Goal: Transaction & Acquisition: Purchase product/service

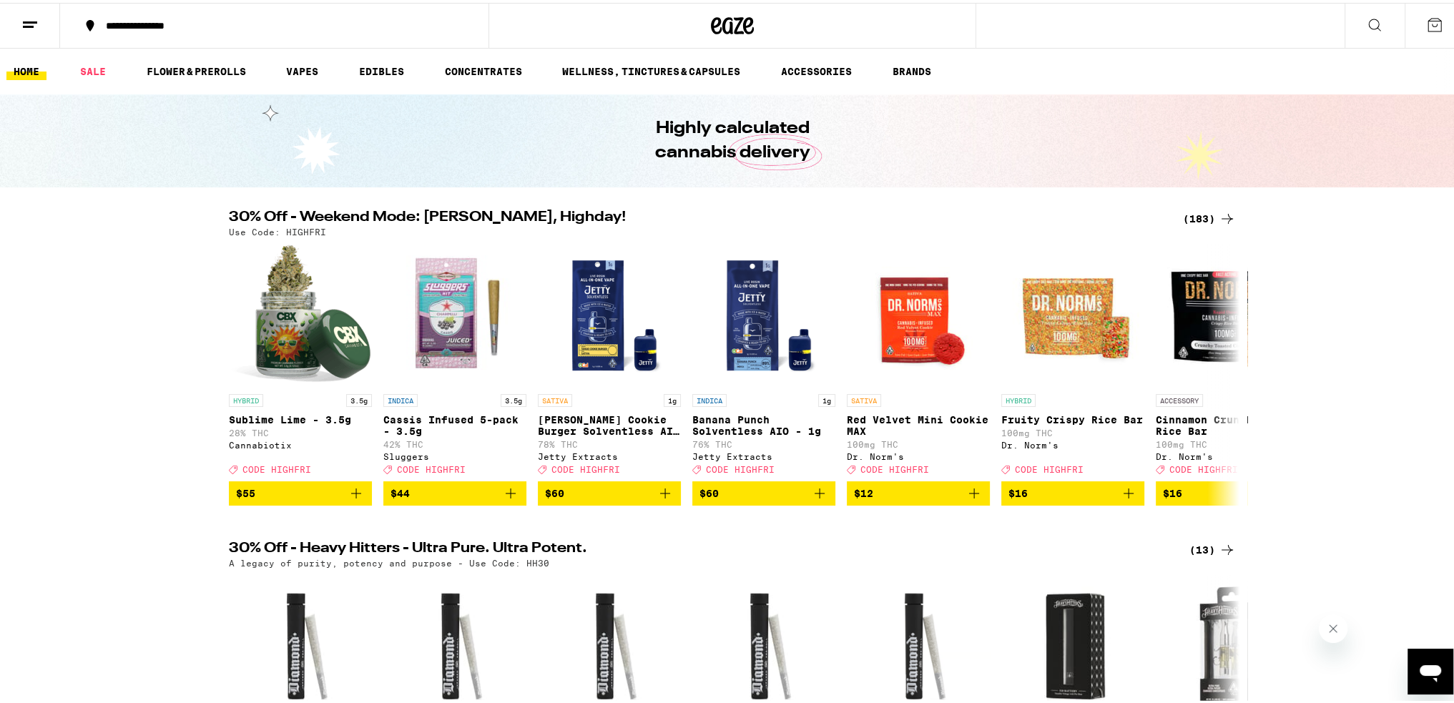
click at [1192, 212] on div "(183)" at bounding box center [1209, 215] width 53 height 17
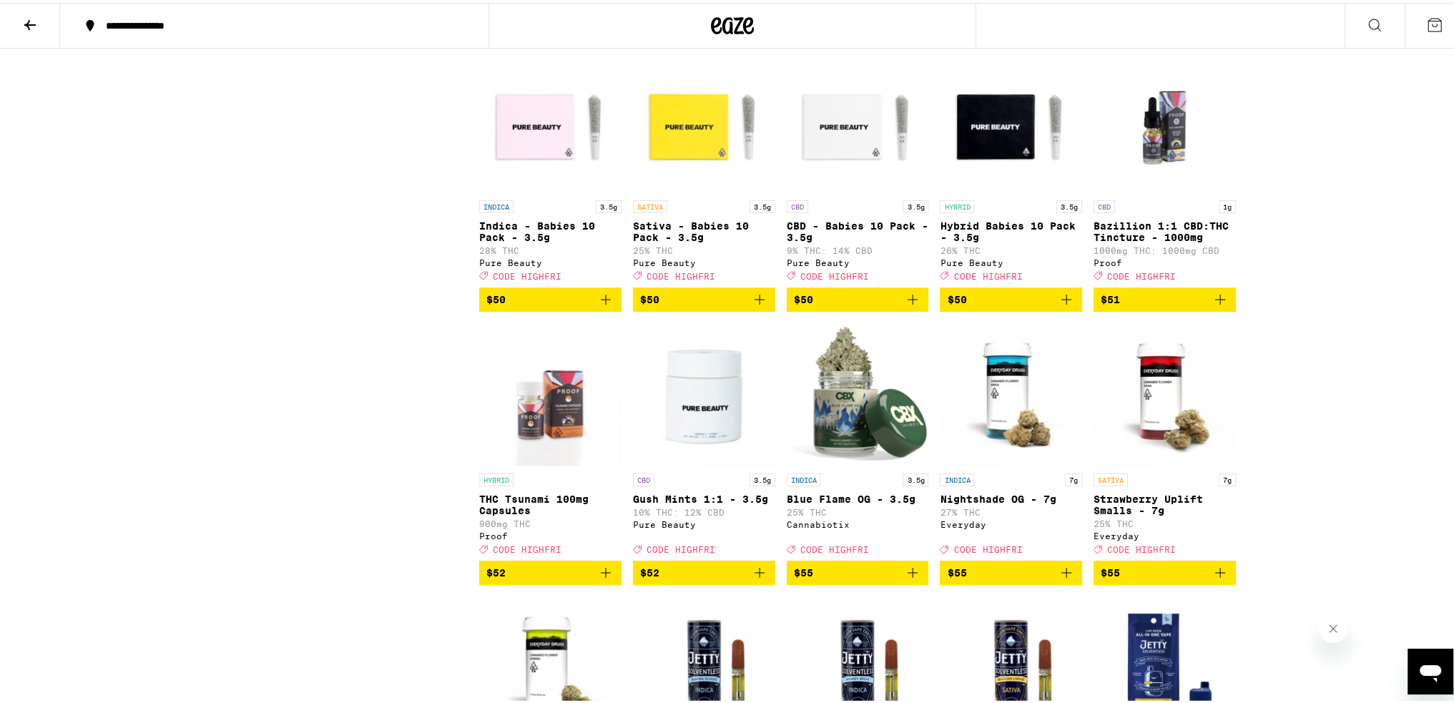
scroll to position [8939, 0]
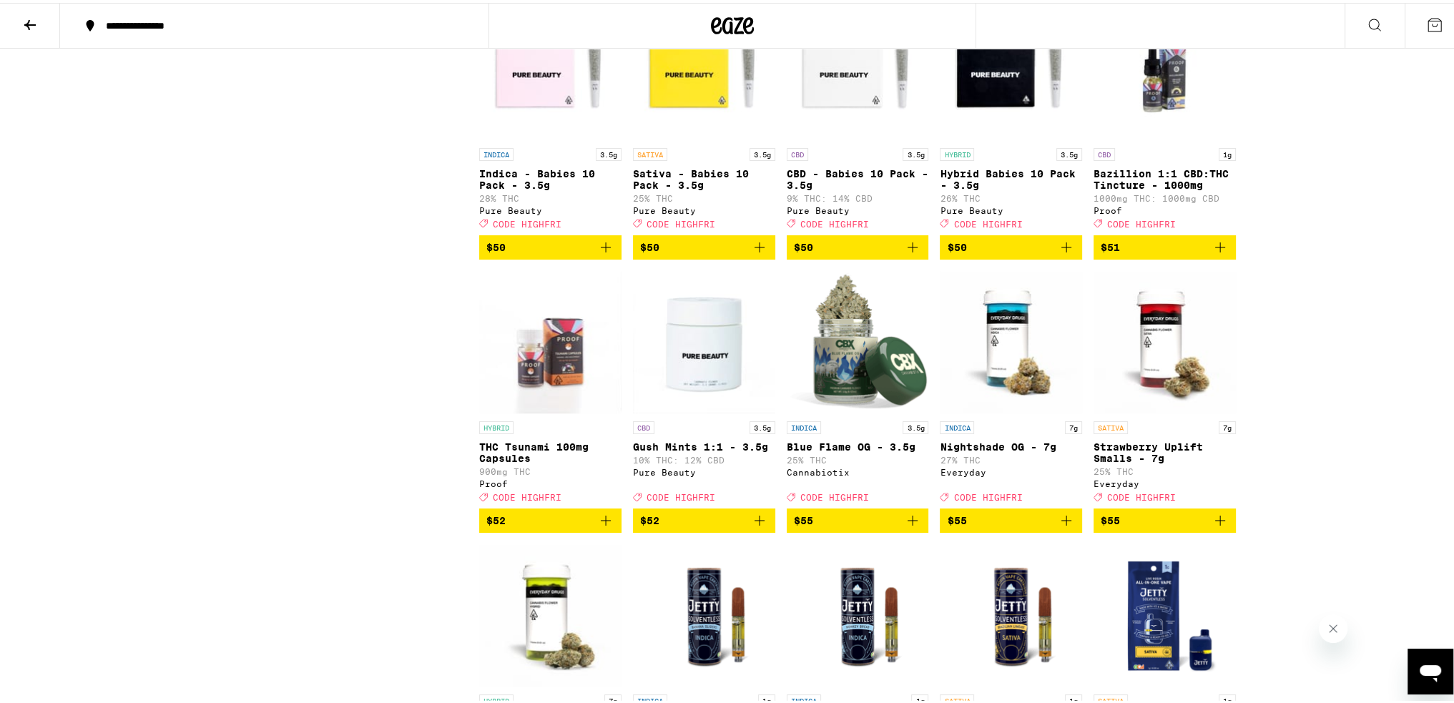
click at [31, 23] on icon at bounding box center [29, 22] width 17 height 17
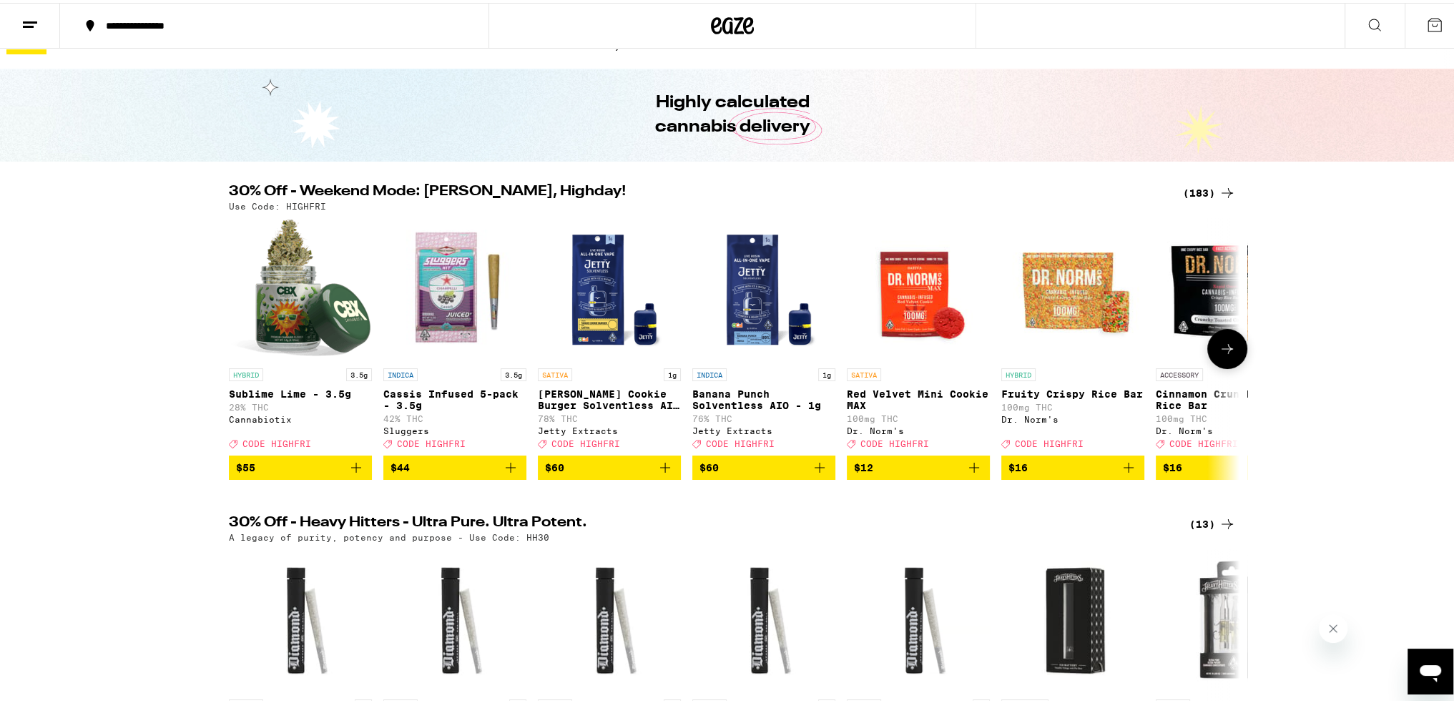
scroll to position [149, 0]
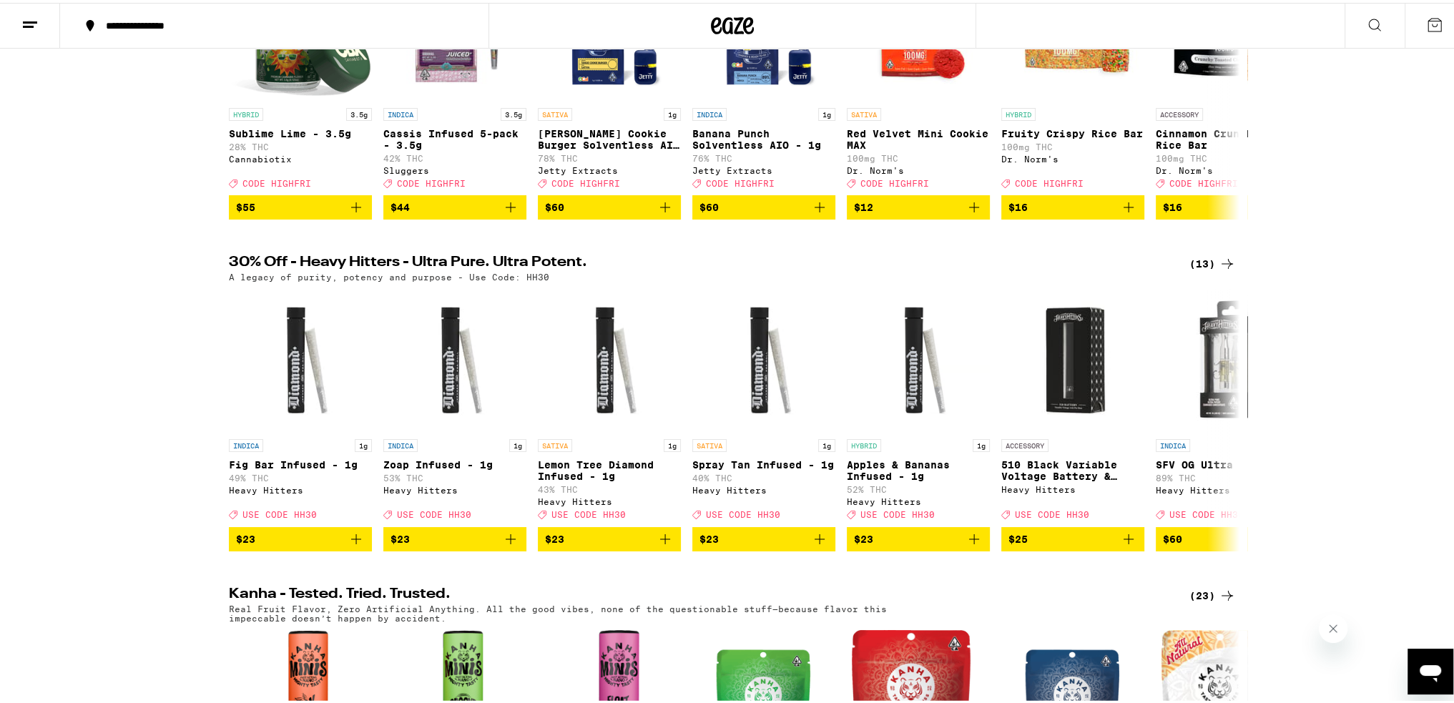
click at [1195, 270] on div "(13)" at bounding box center [1213, 260] width 46 height 17
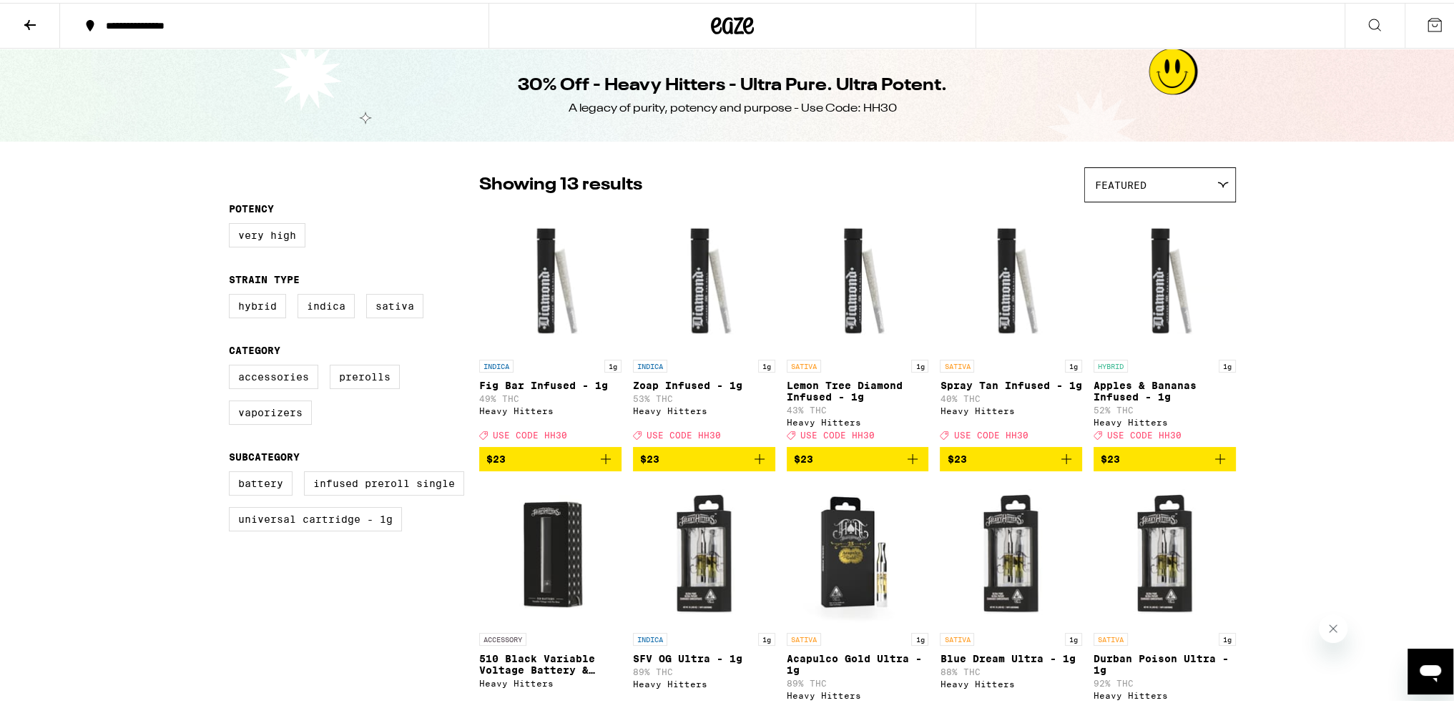
click at [1214, 465] on icon "Add to bag" at bounding box center [1220, 456] width 17 height 17
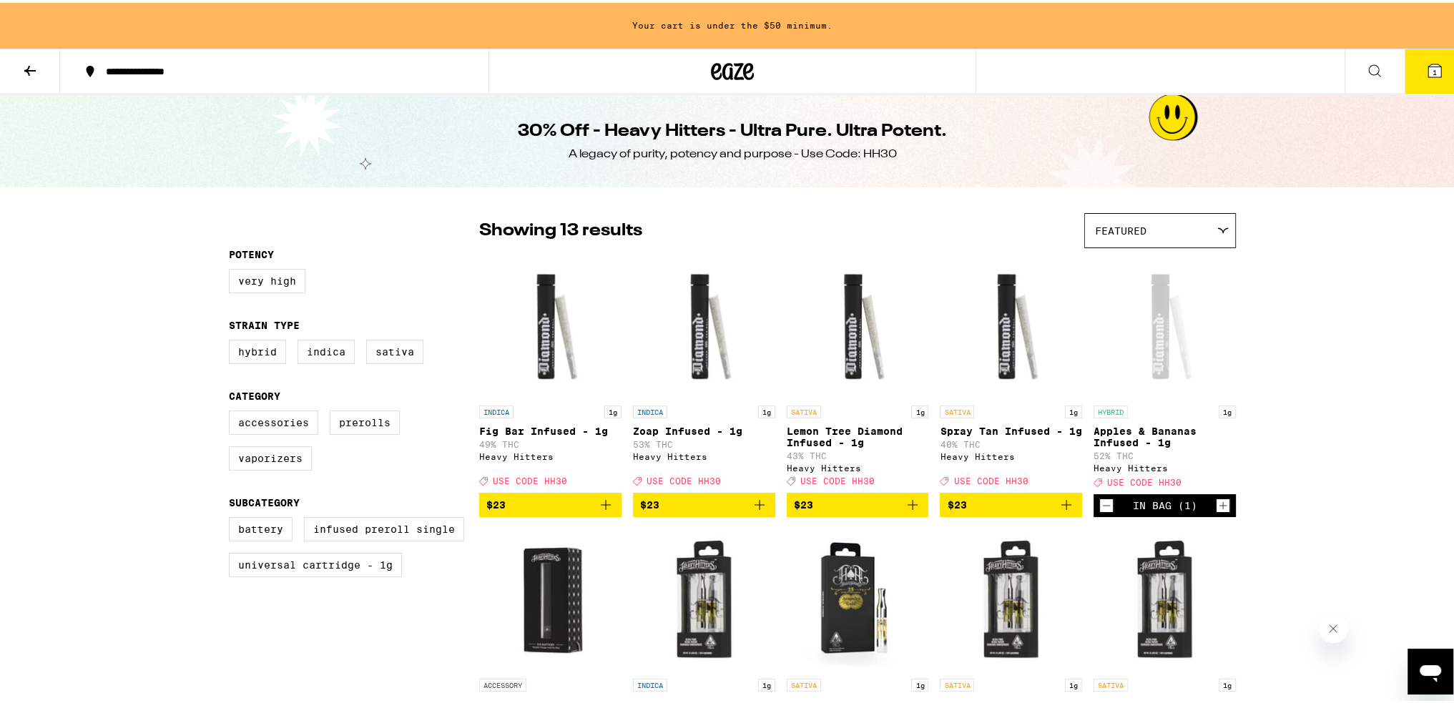
click at [1061, 511] on icon "Add to bag" at bounding box center [1066, 502] width 17 height 17
click at [909, 506] on icon "Add to bag" at bounding box center [912, 502] width 17 height 17
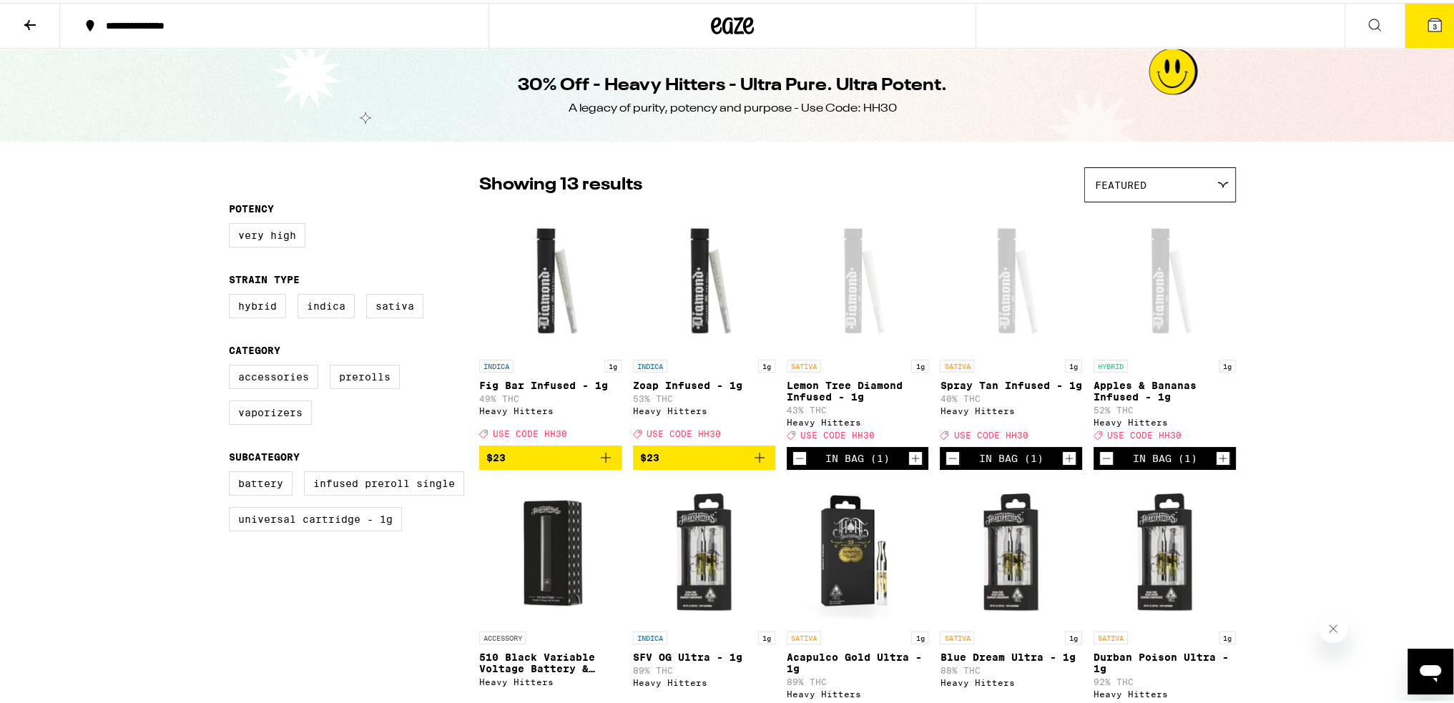
click at [751, 461] on icon "Add to bag" at bounding box center [759, 454] width 17 height 17
click at [599, 464] on icon "Add to bag" at bounding box center [605, 454] width 17 height 17
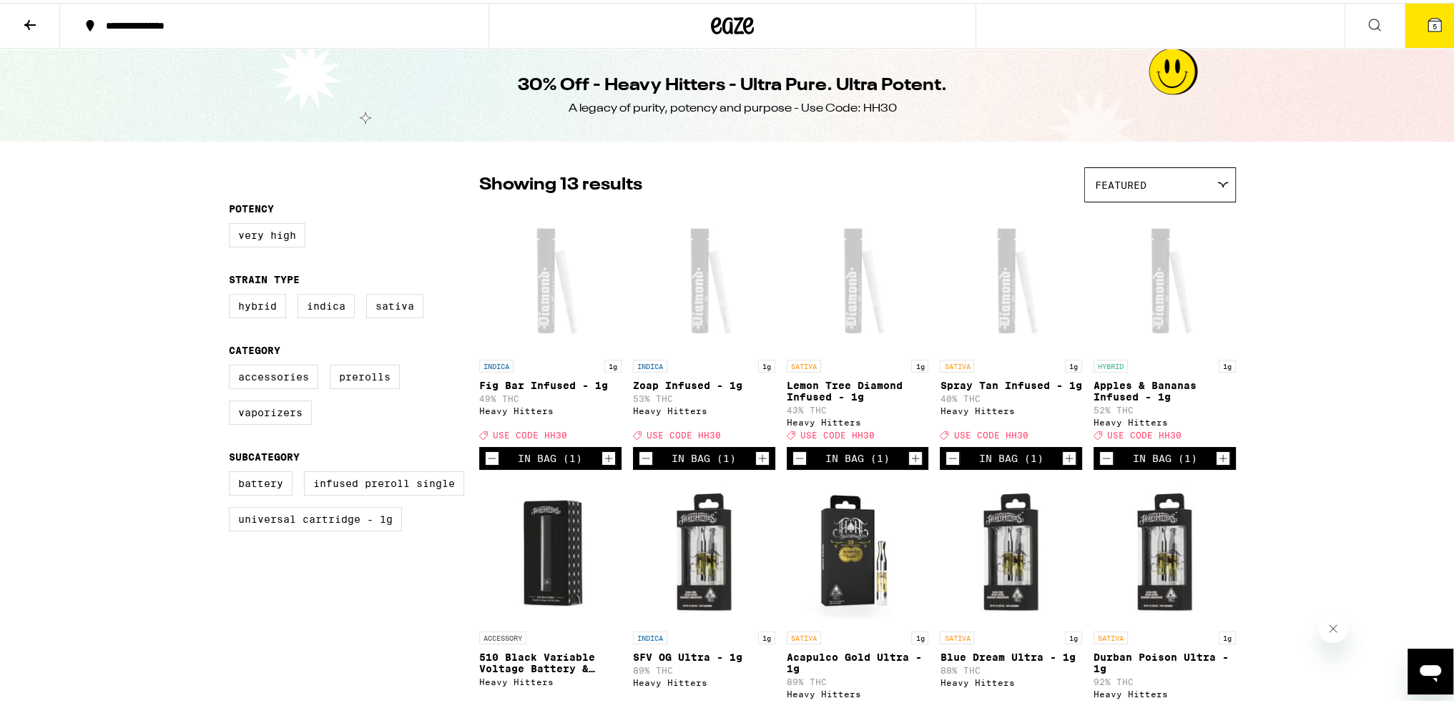
click at [1218, 464] on icon "Increment" at bounding box center [1223, 455] width 13 height 17
click at [1433, 23] on span "6" at bounding box center [1435, 23] width 4 height 9
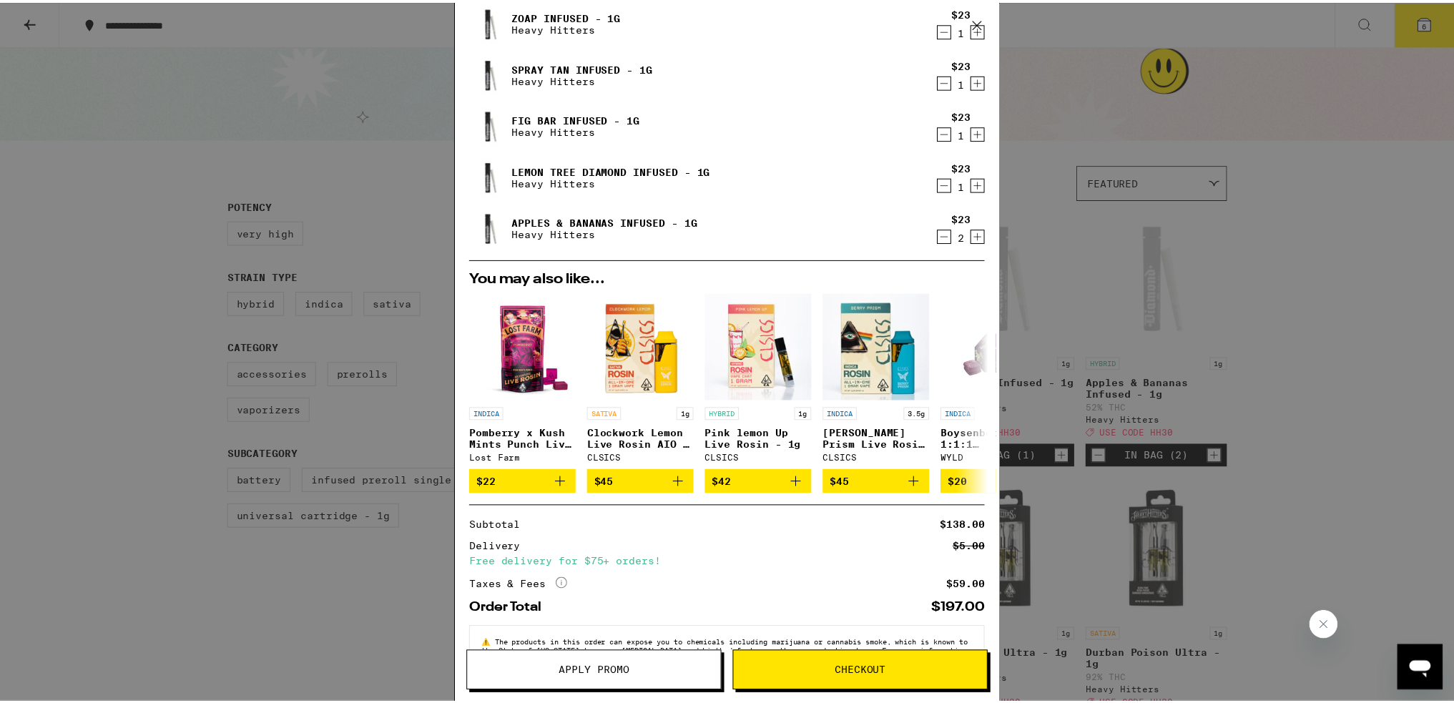
scroll to position [94, 0]
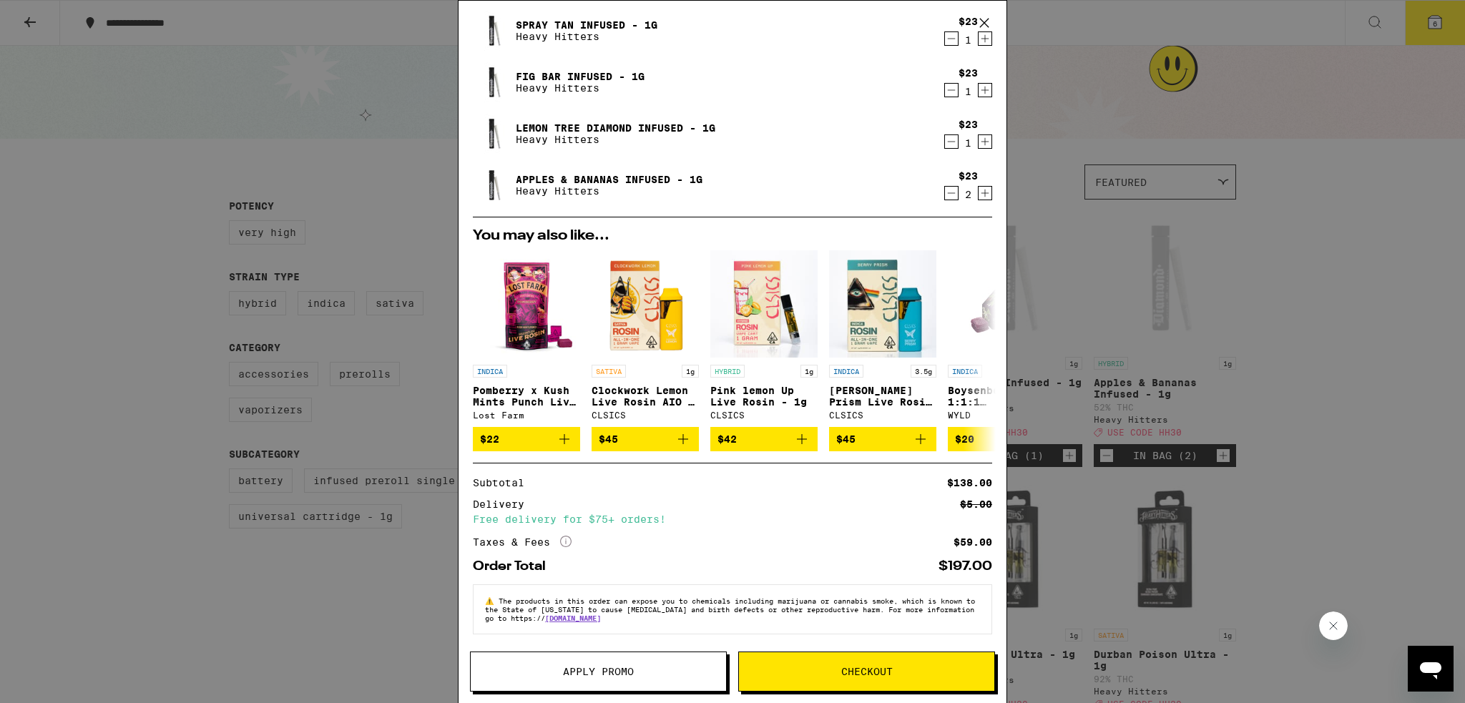
click at [641, 690] on button "Apply Promo" at bounding box center [598, 672] width 257 height 40
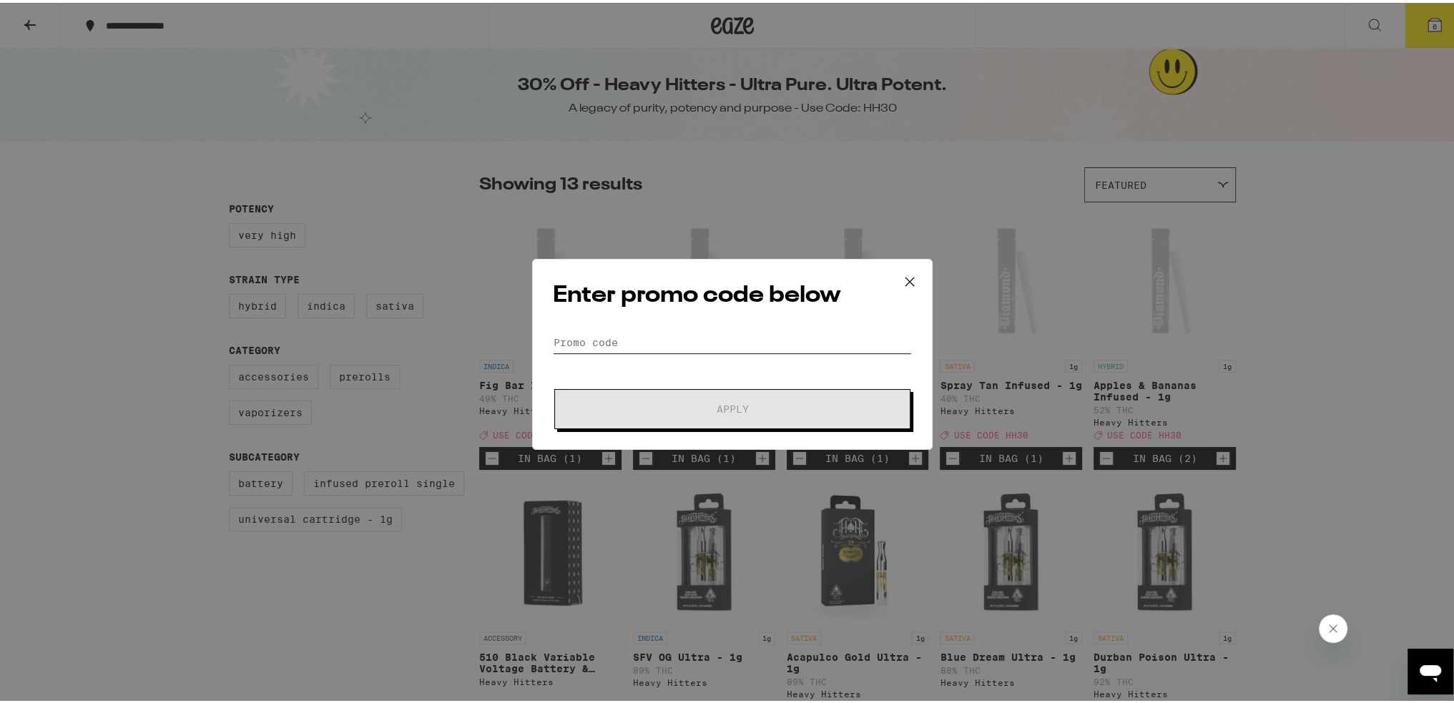
click at [674, 337] on input "Promo Code" at bounding box center [732, 339] width 359 height 21
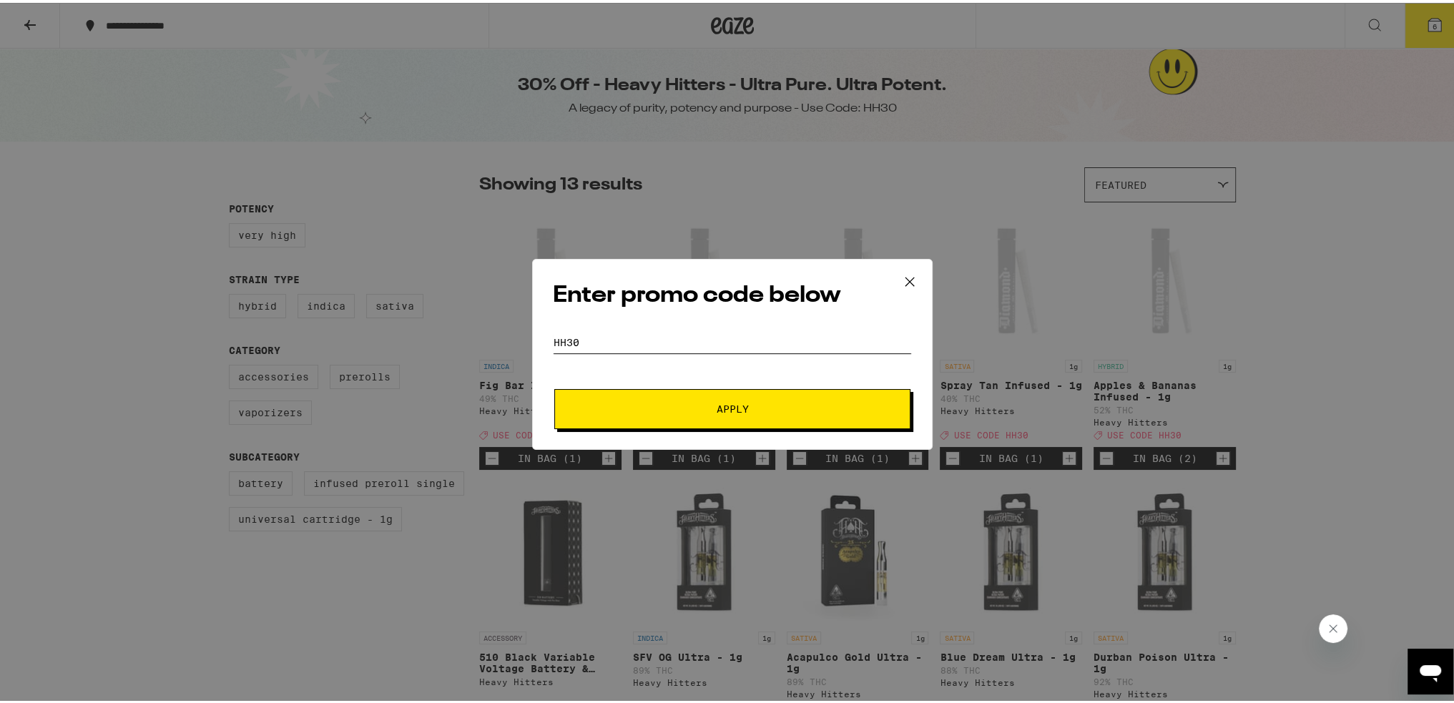
type input "hh30"
click at [554, 386] on button "Apply" at bounding box center [732, 406] width 356 height 40
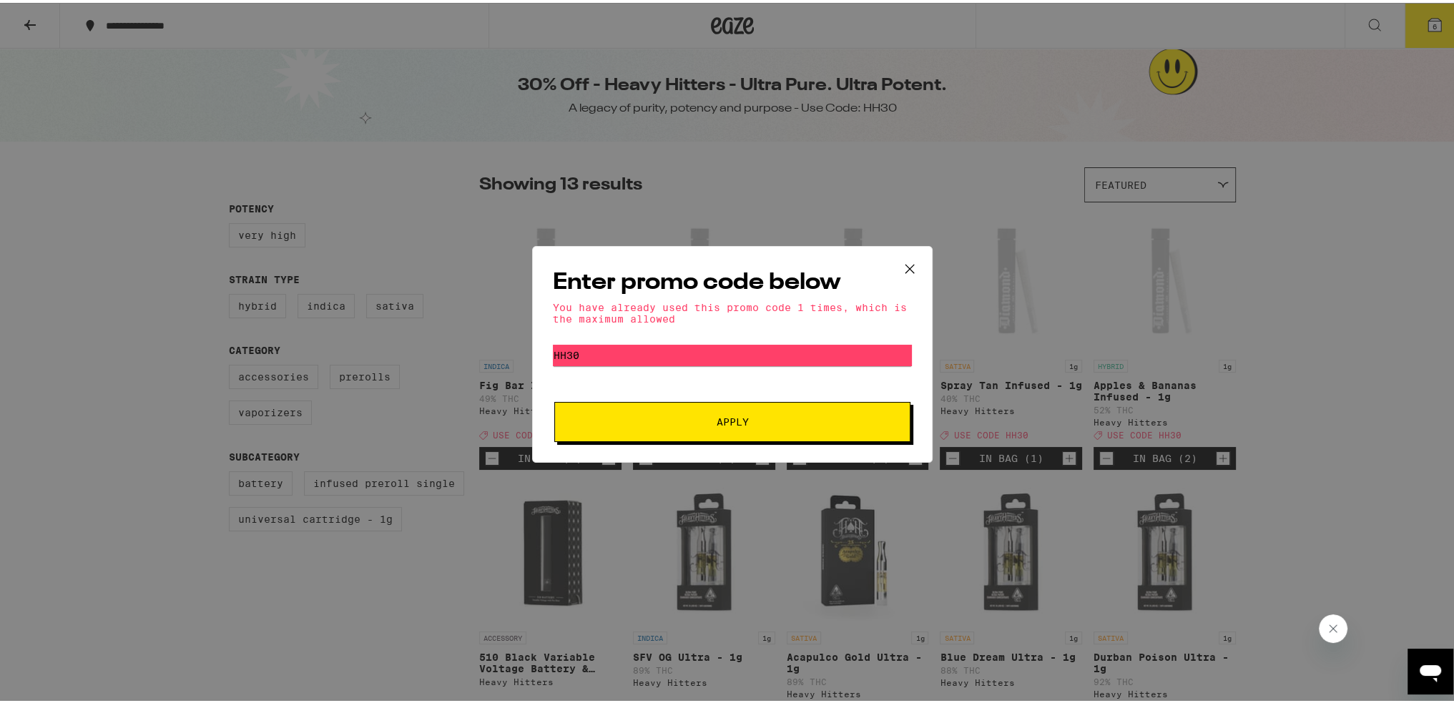
click at [904, 261] on icon at bounding box center [909, 265] width 21 height 21
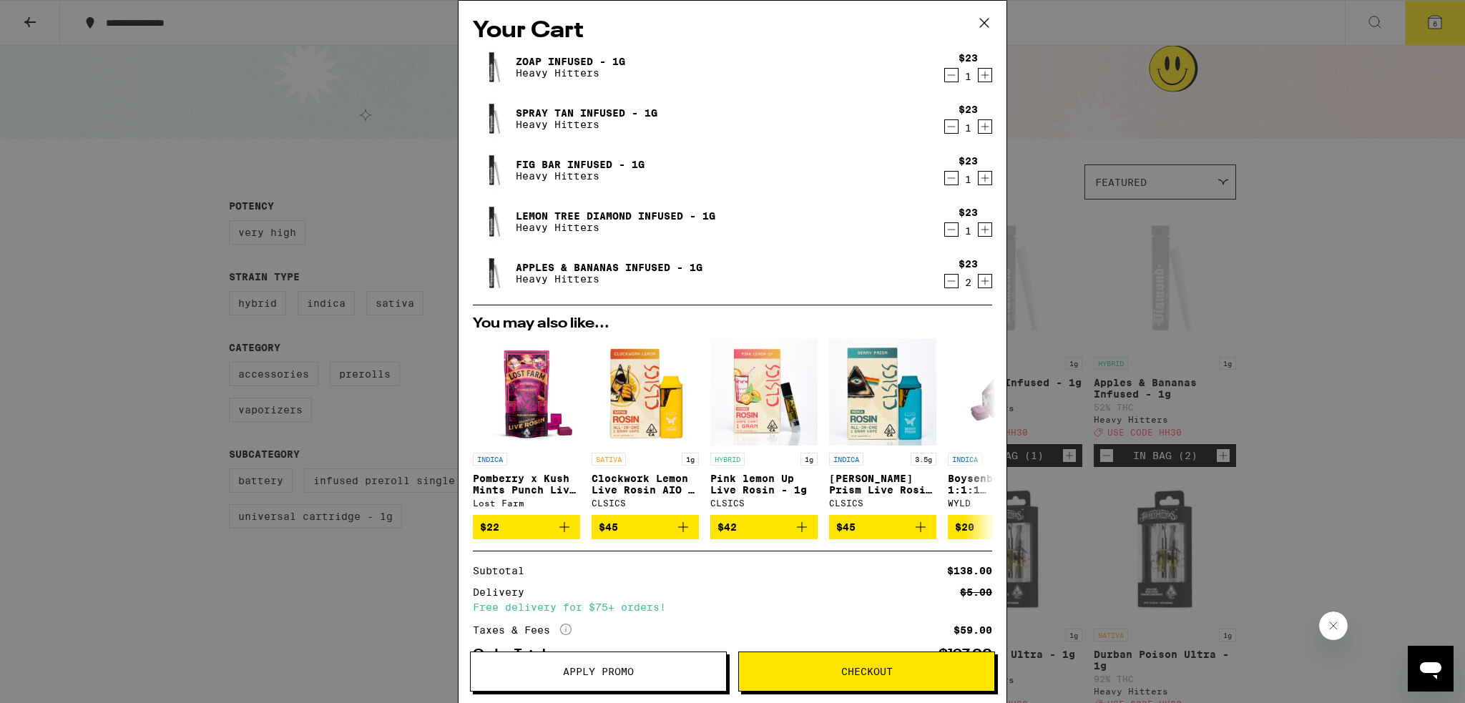
click at [945, 280] on icon "Decrement" at bounding box center [951, 281] width 13 height 17
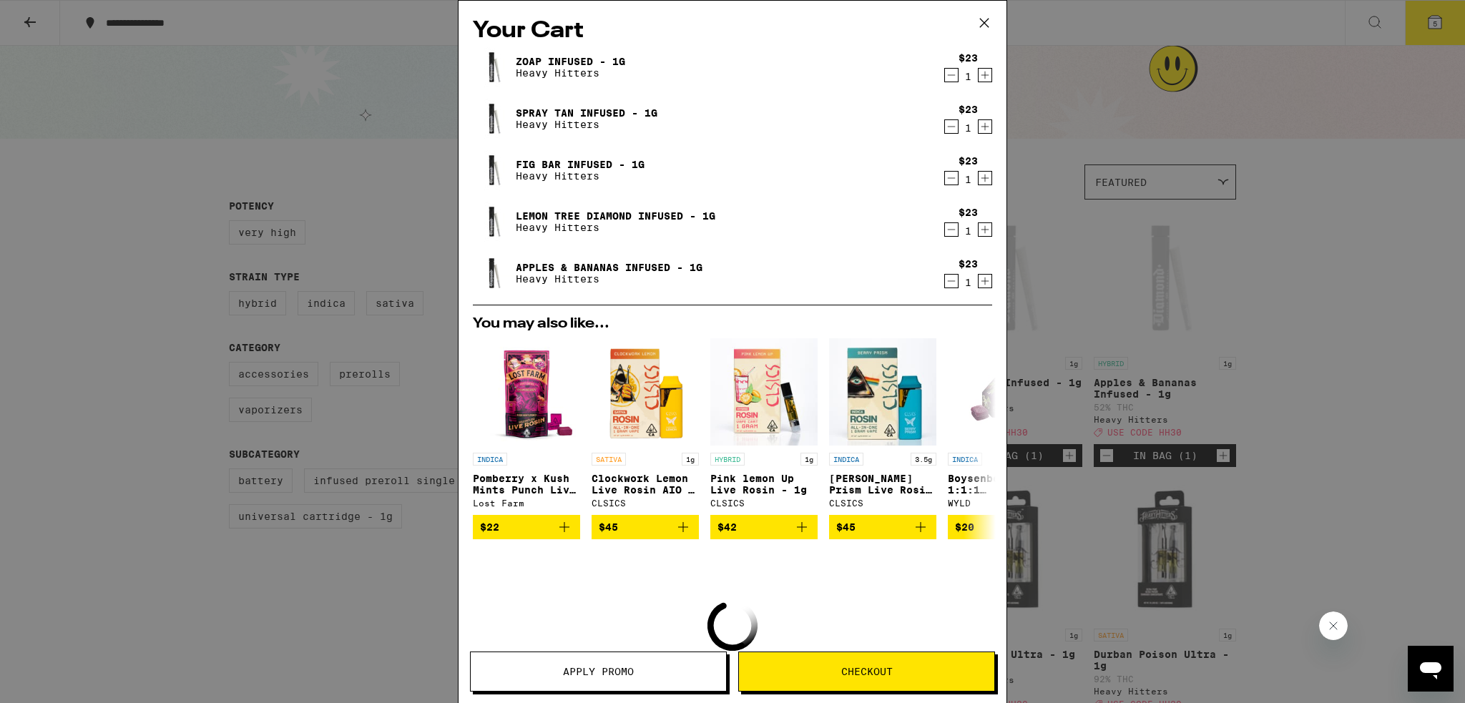
click at [945, 280] on icon "Decrement" at bounding box center [951, 281] width 13 height 17
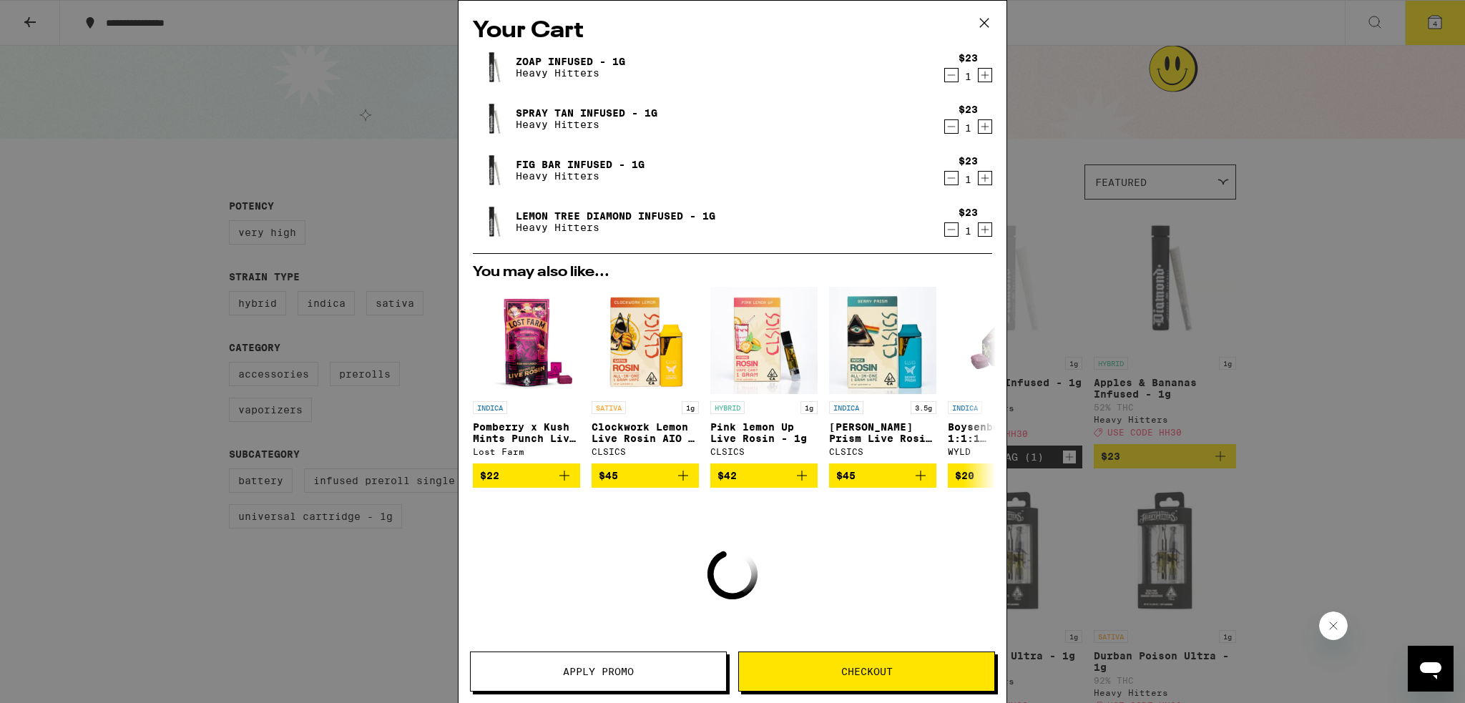
click at [945, 227] on icon "Decrement" at bounding box center [951, 229] width 13 height 17
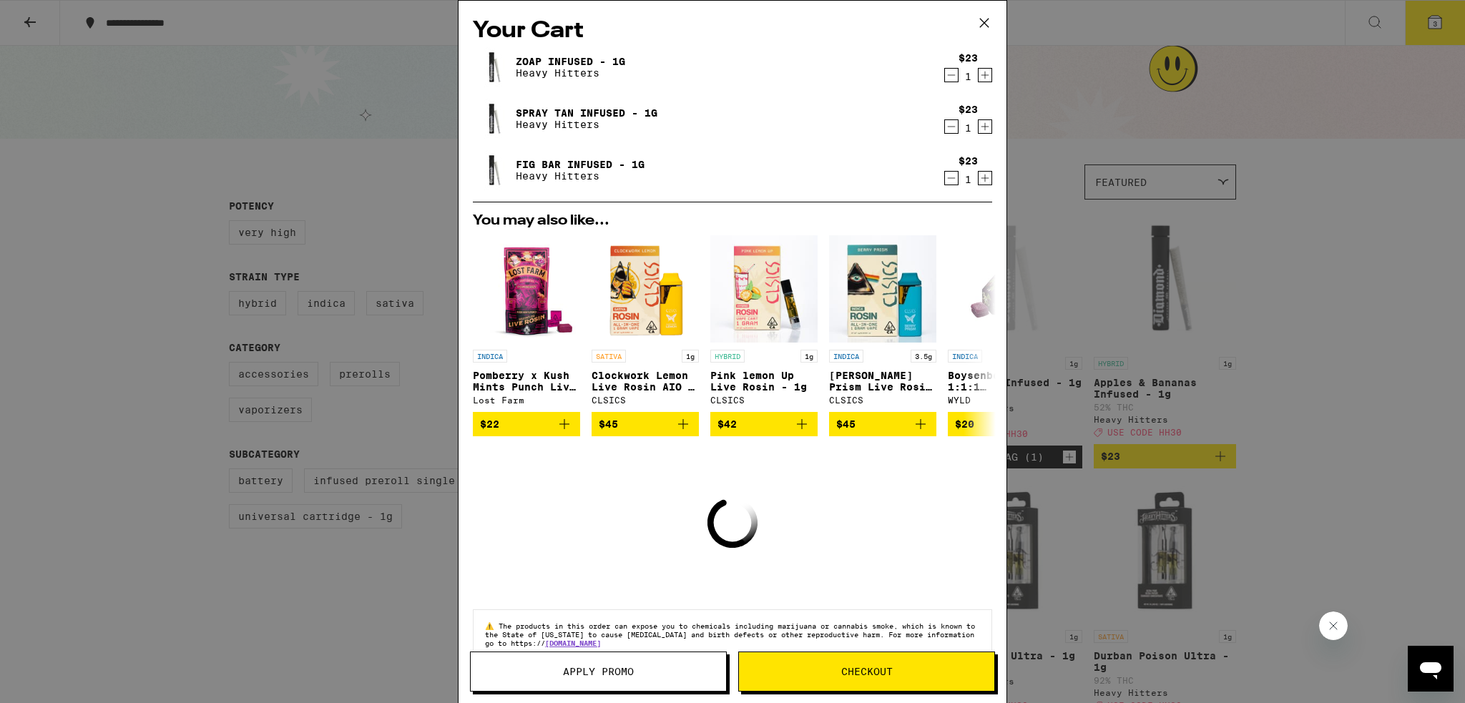
click at [945, 178] on icon "Decrement" at bounding box center [951, 178] width 13 height 17
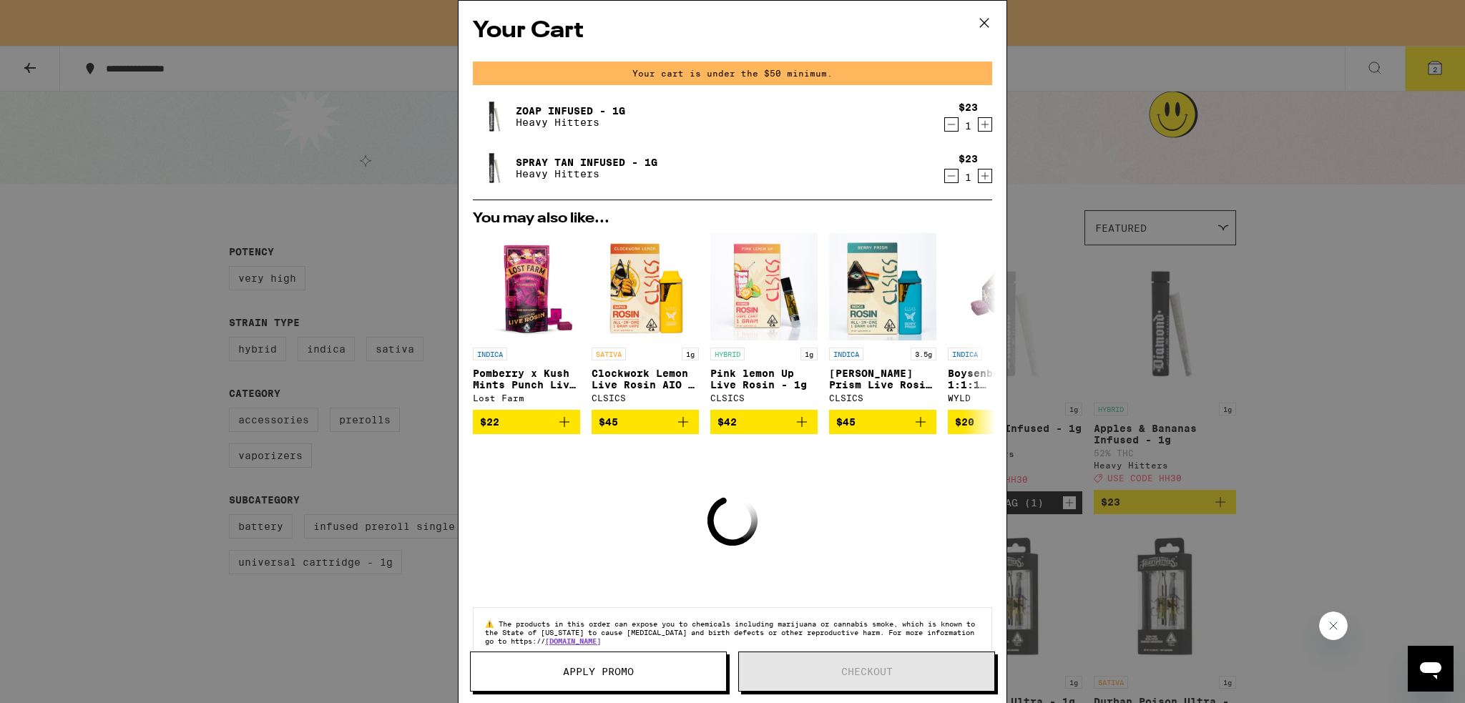
click at [948, 124] on icon "Decrement" at bounding box center [952, 124] width 8 height 0
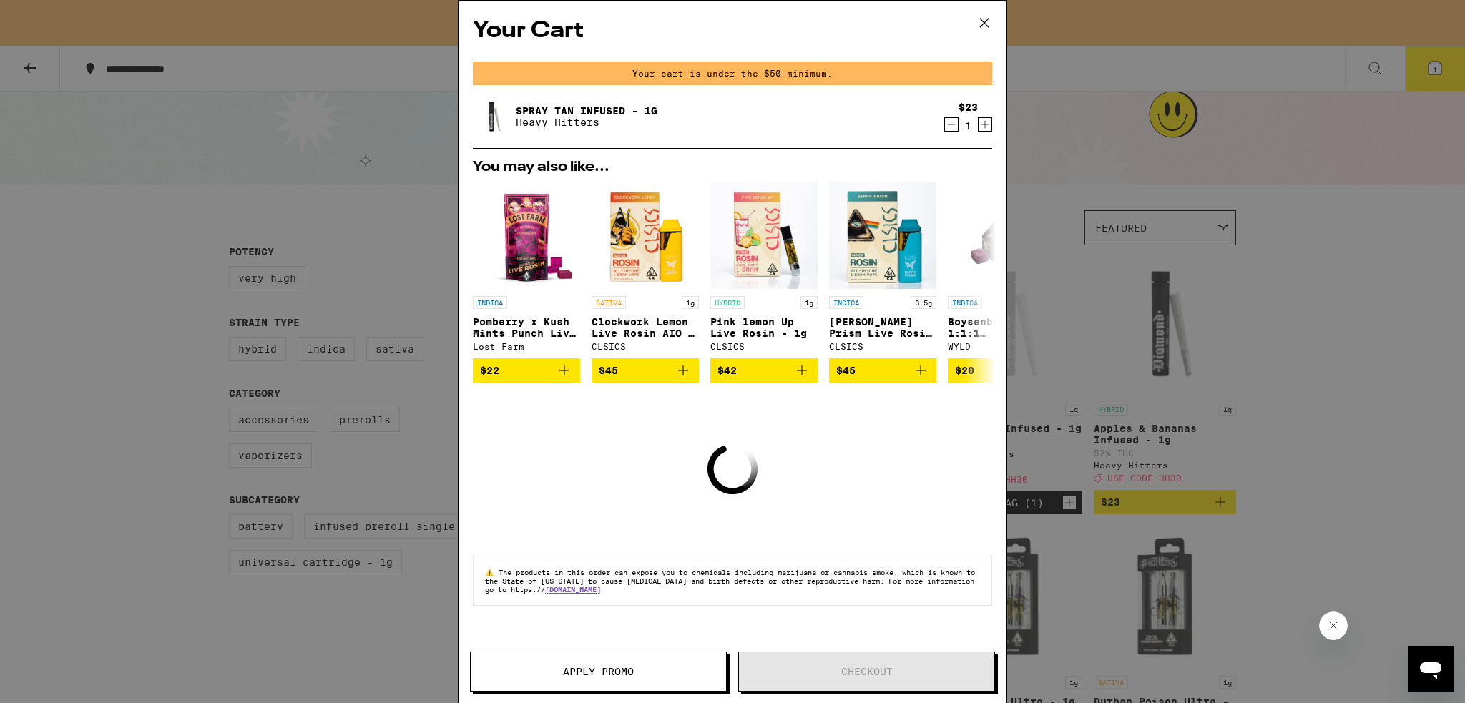
click at [948, 129] on icon "Decrement" at bounding box center [951, 124] width 13 height 17
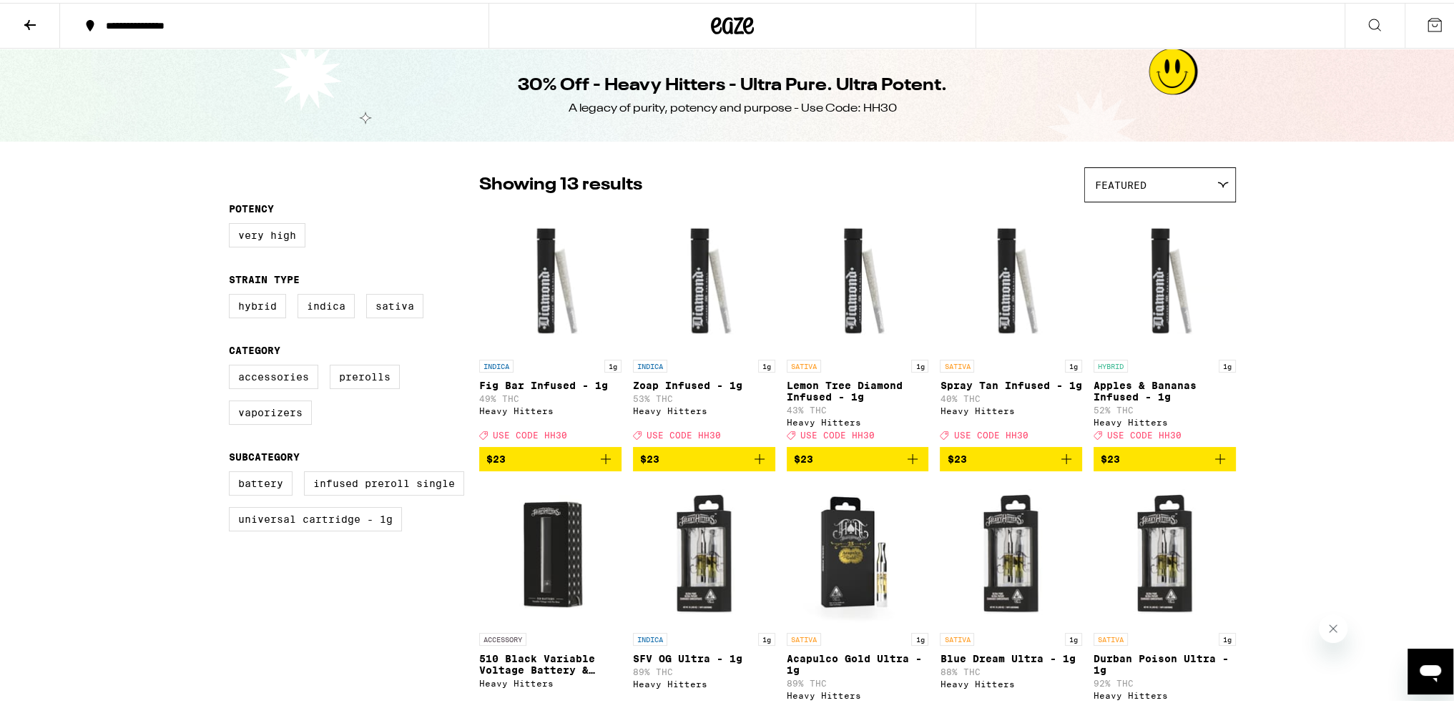
click at [37, 21] on icon at bounding box center [29, 22] width 17 height 17
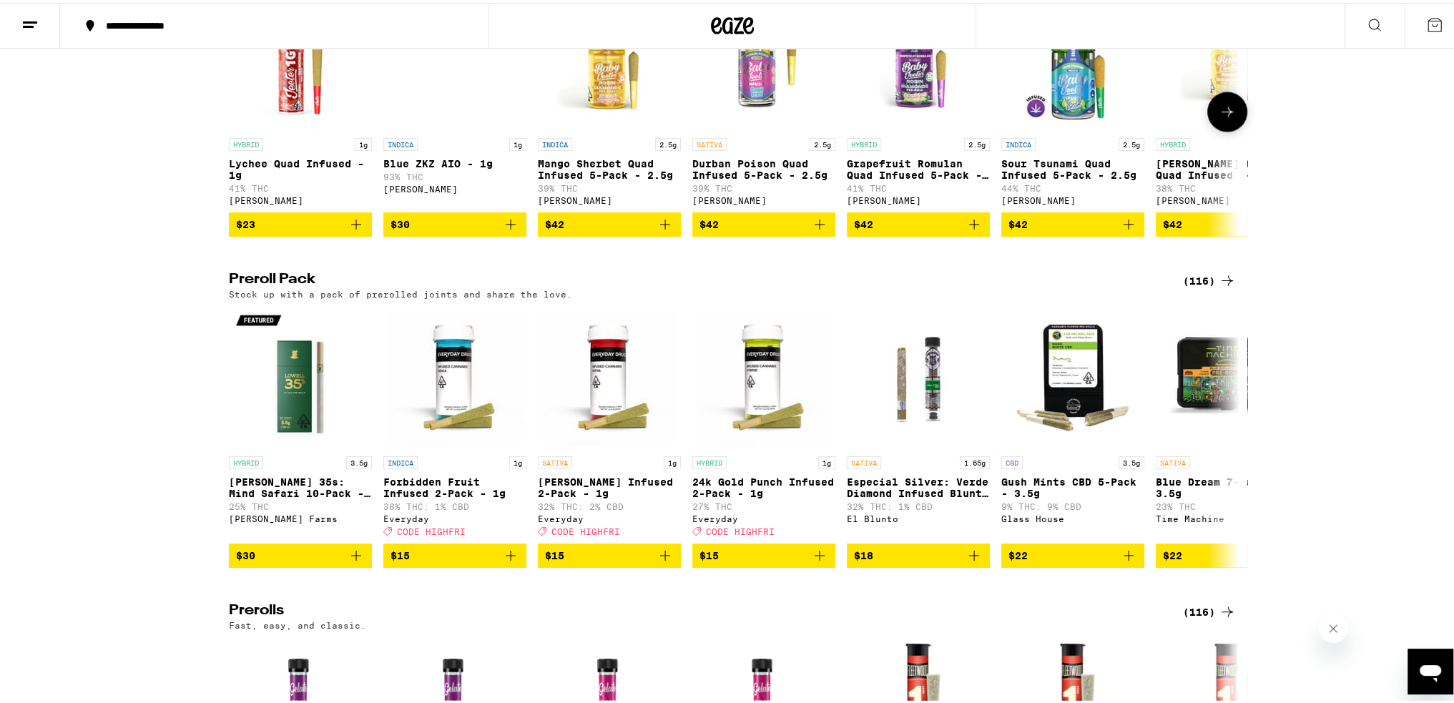
scroll to position [4077, 0]
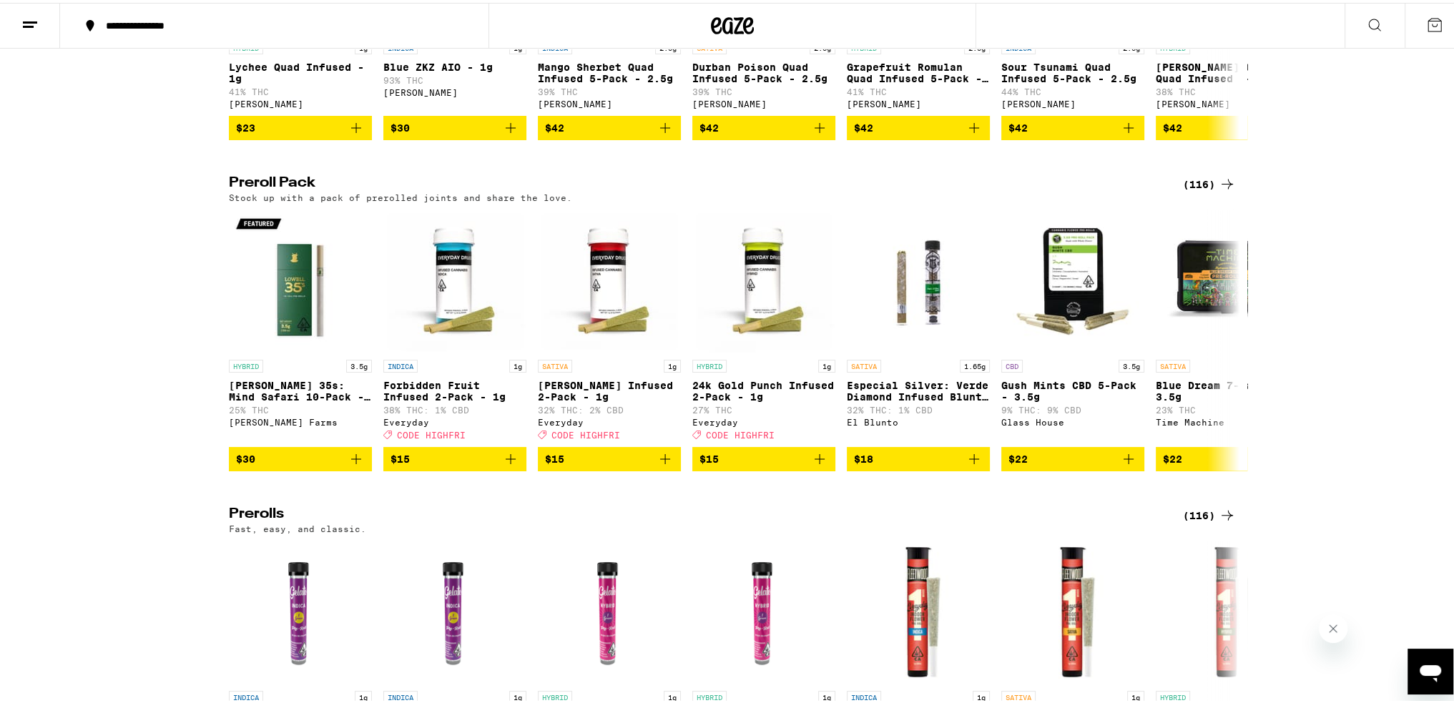
click at [1196, 190] on div "(116)" at bounding box center [1209, 181] width 53 height 17
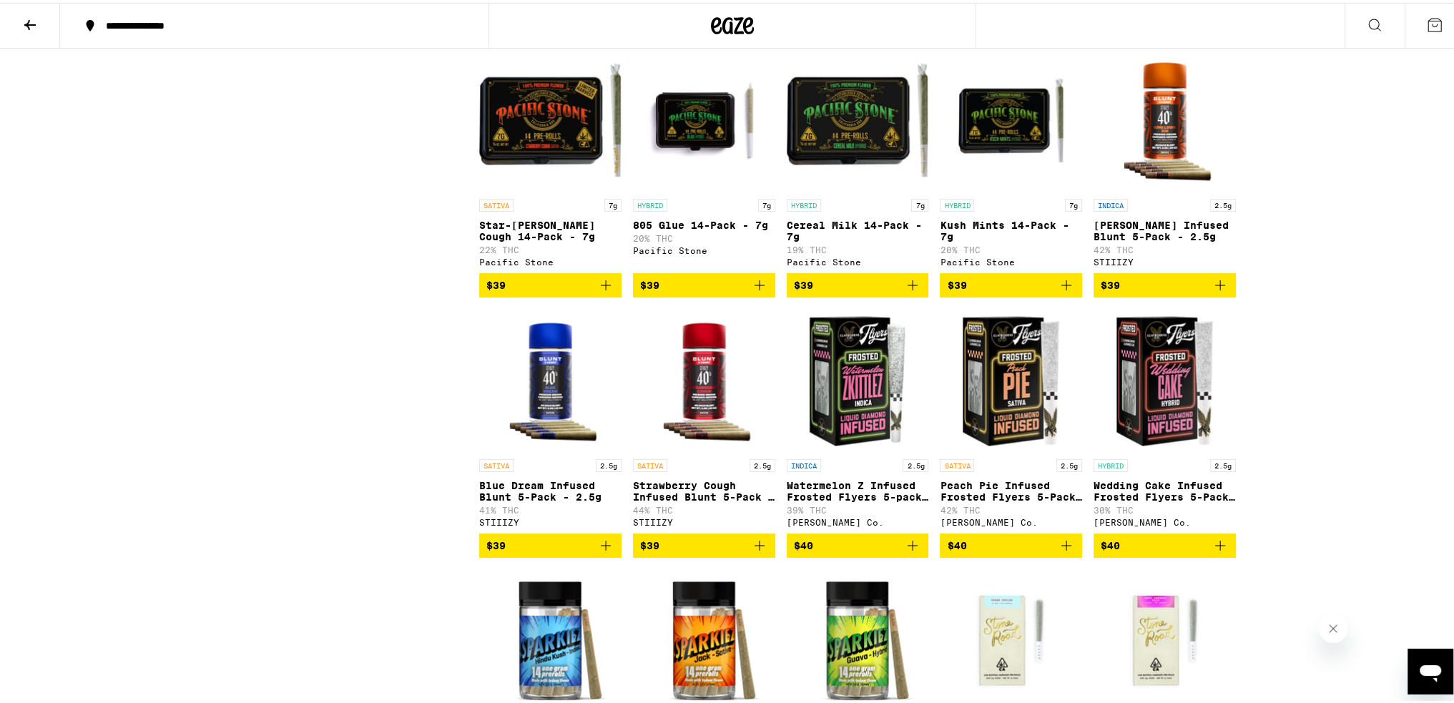
scroll to position [3576, 0]
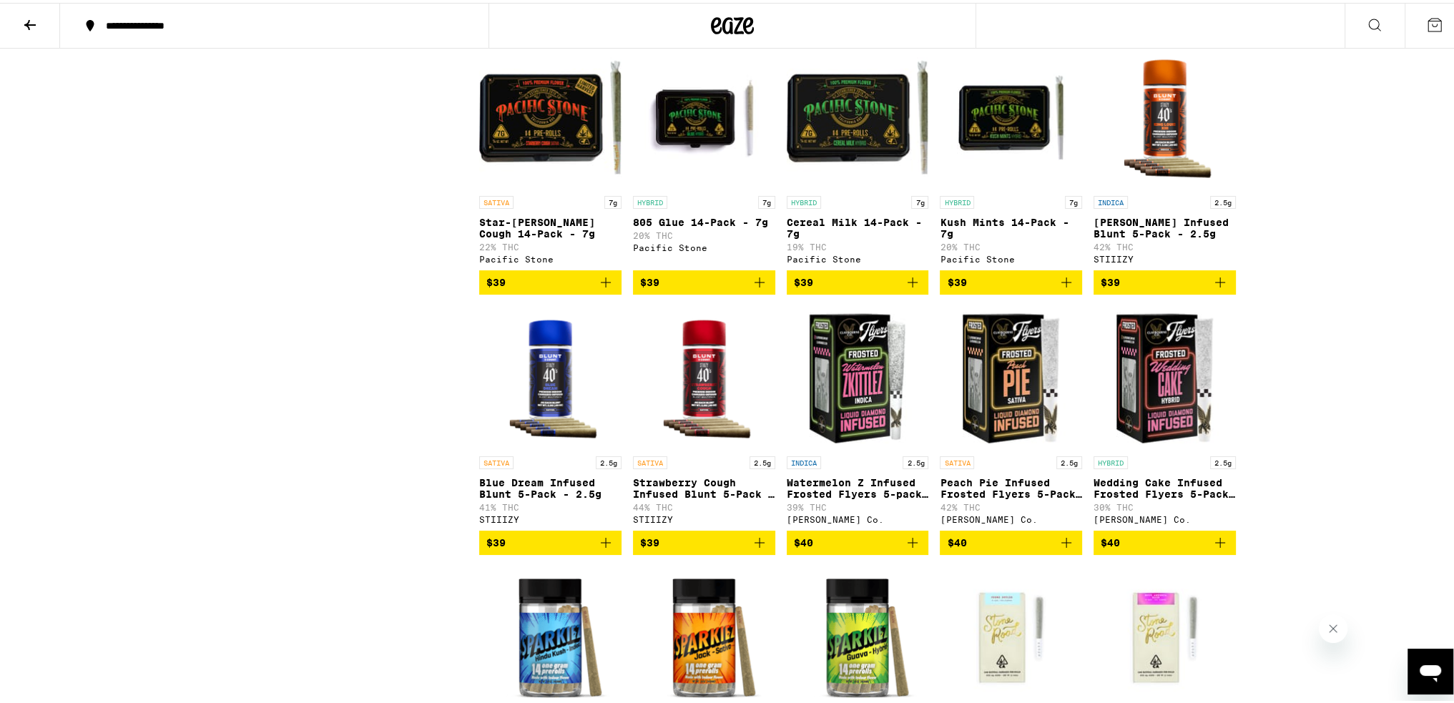
click at [1215, 285] on icon "Add to bag" at bounding box center [1220, 280] width 10 height 10
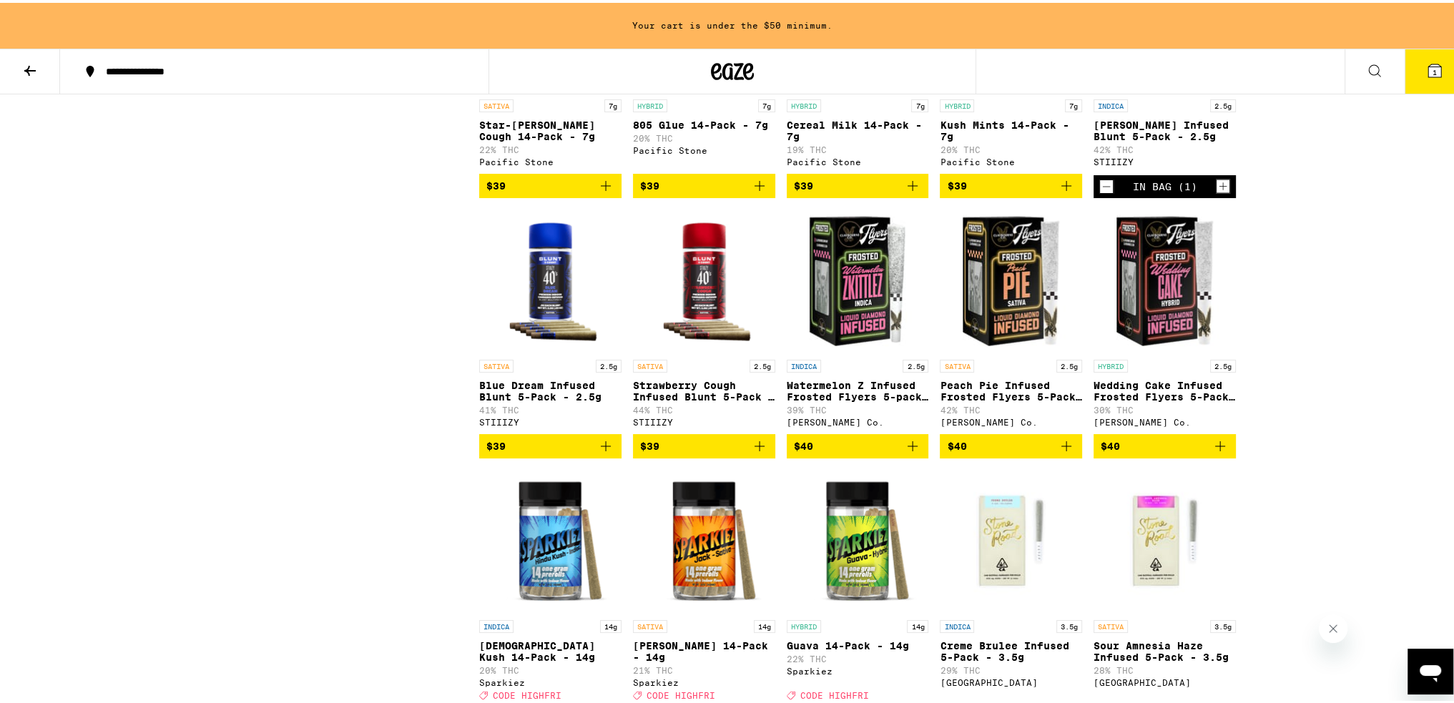
scroll to position [3837, 0]
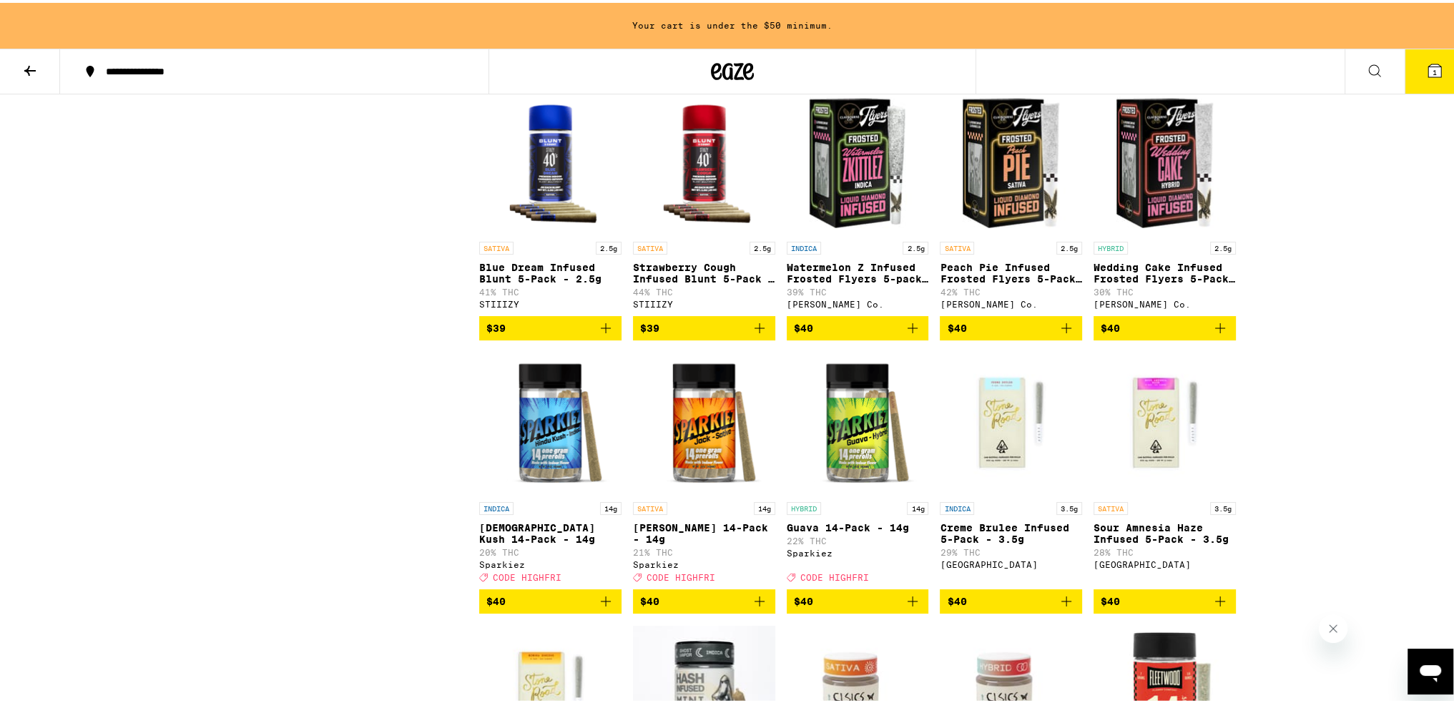
click at [752, 334] on icon "Add to bag" at bounding box center [759, 325] width 17 height 17
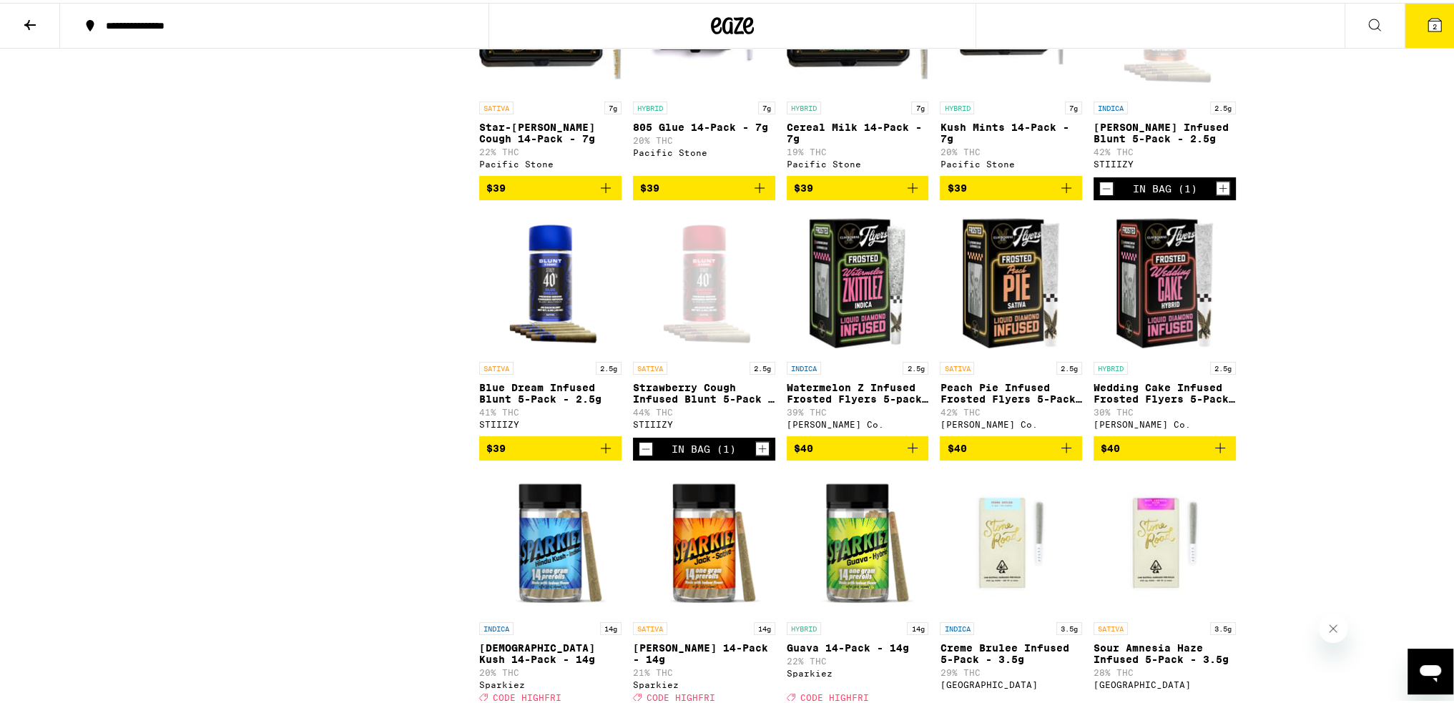
scroll to position [3362, 0]
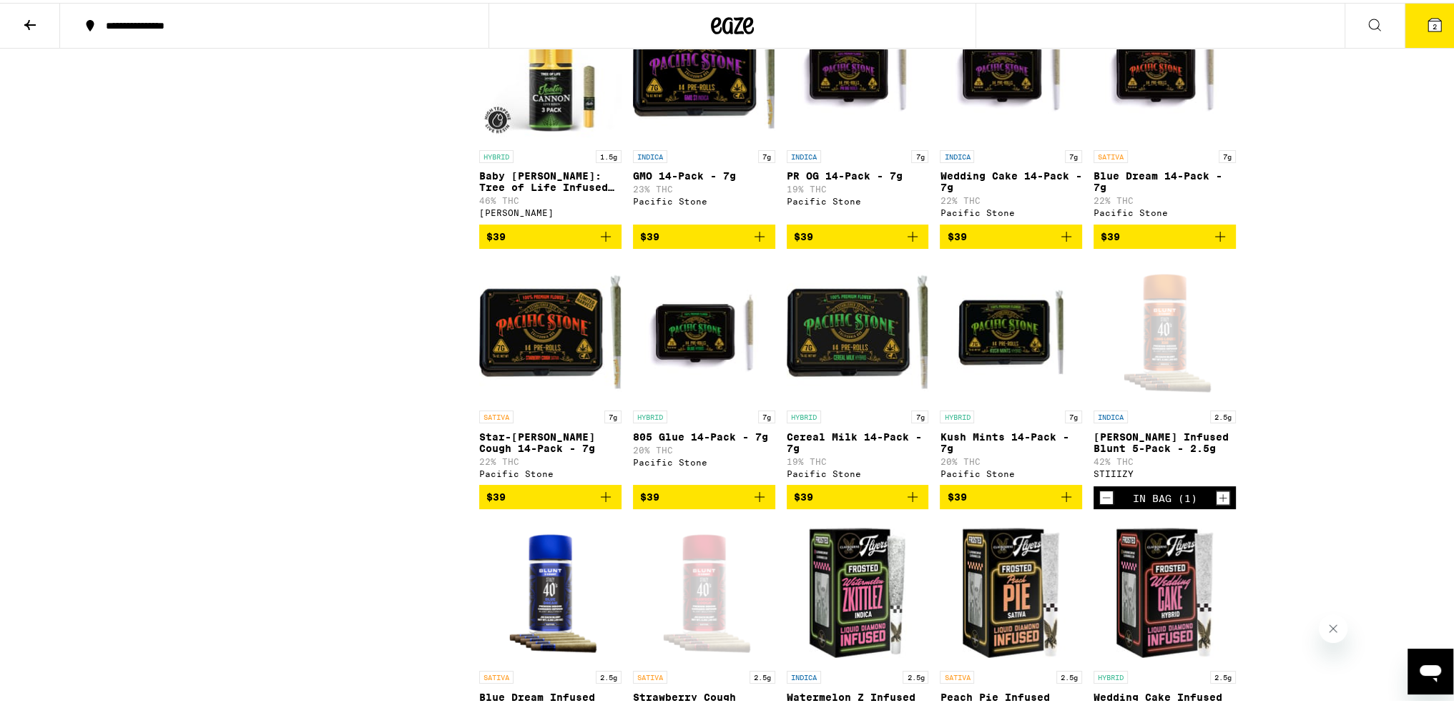
click at [32, 25] on icon at bounding box center [29, 22] width 17 height 17
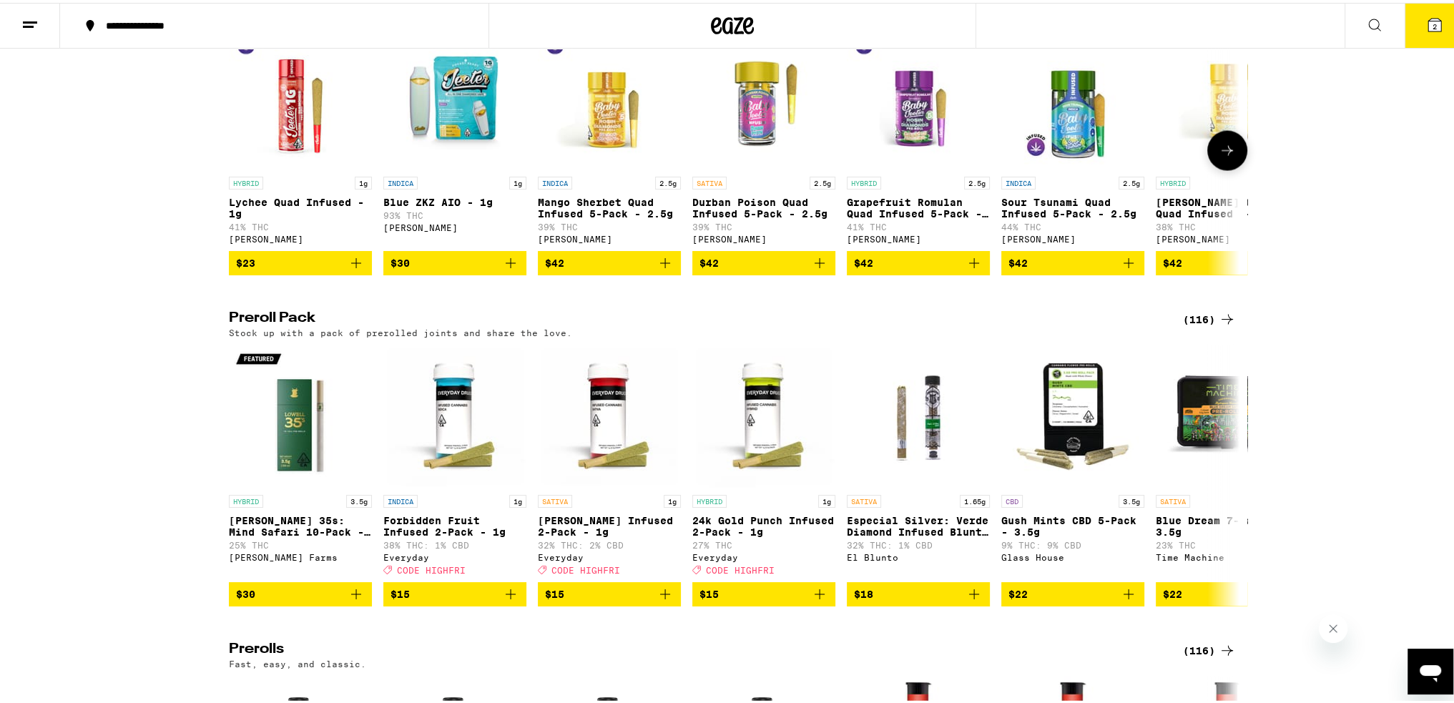
scroll to position [3863, 0]
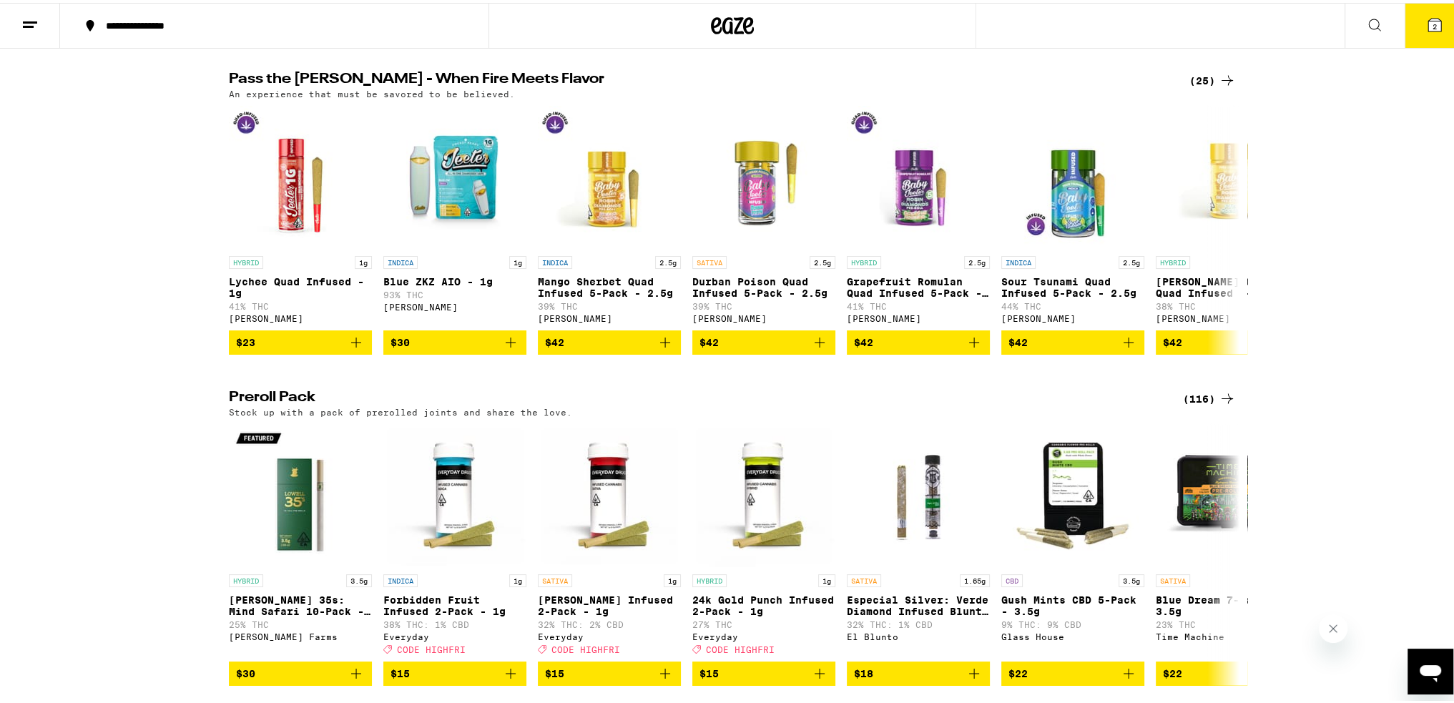
click at [1196, 87] on div "(25)" at bounding box center [1213, 77] width 46 height 17
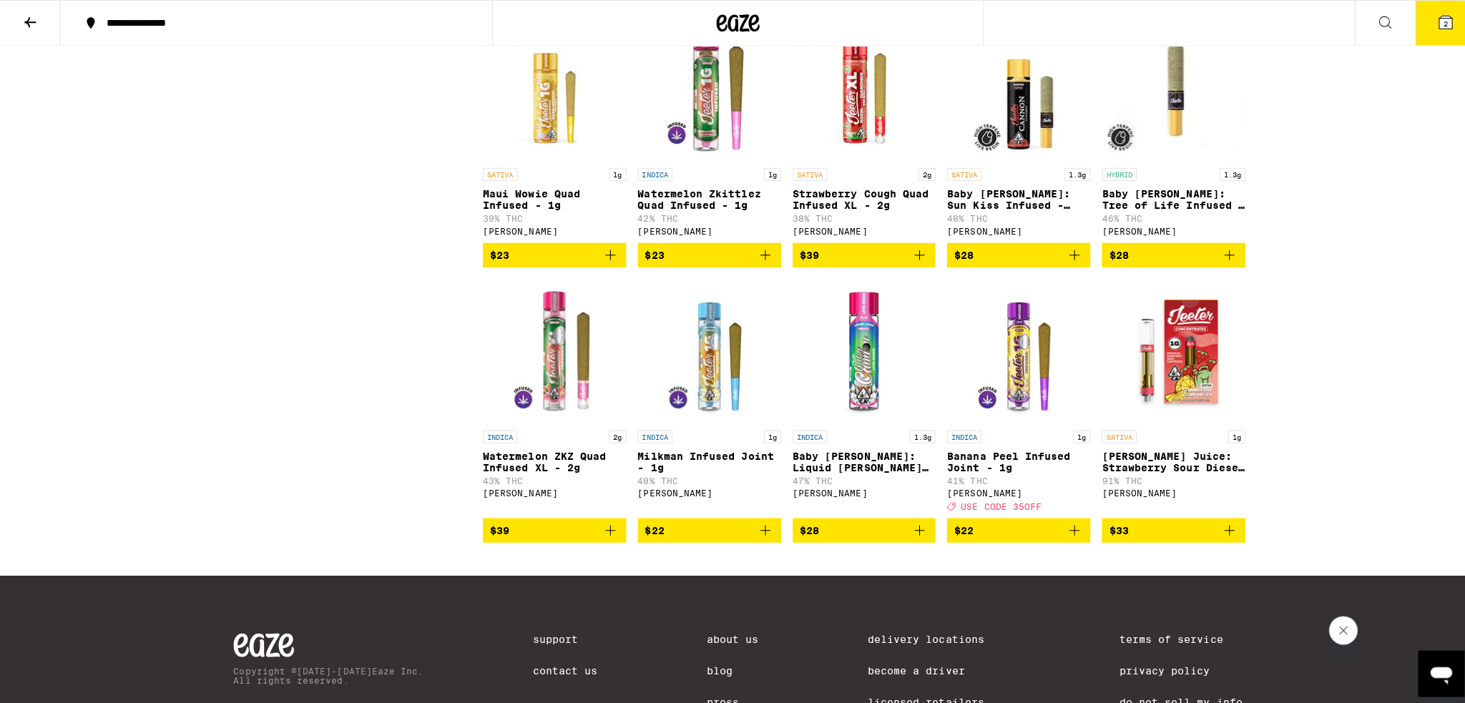
scroll to position [1107, 0]
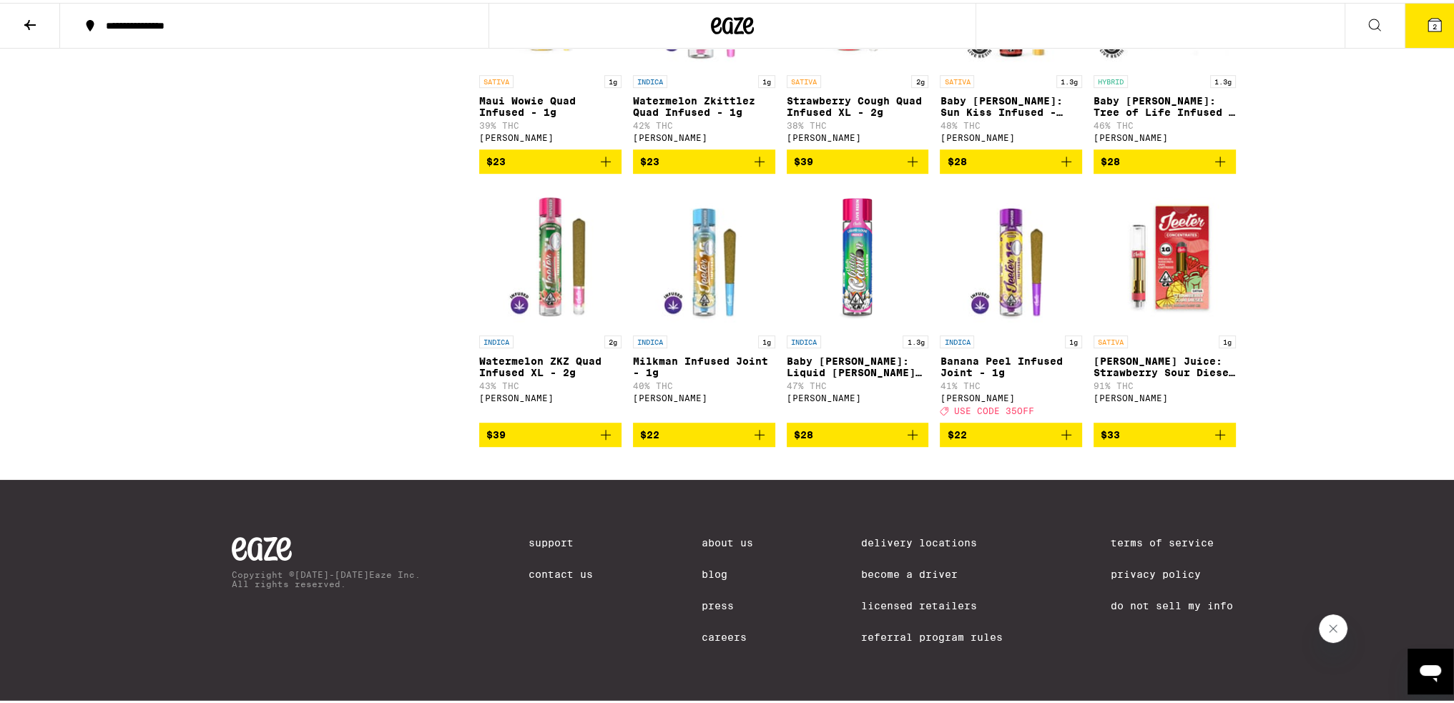
click at [1428, 19] on icon at bounding box center [1434, 22] width 13 height 13
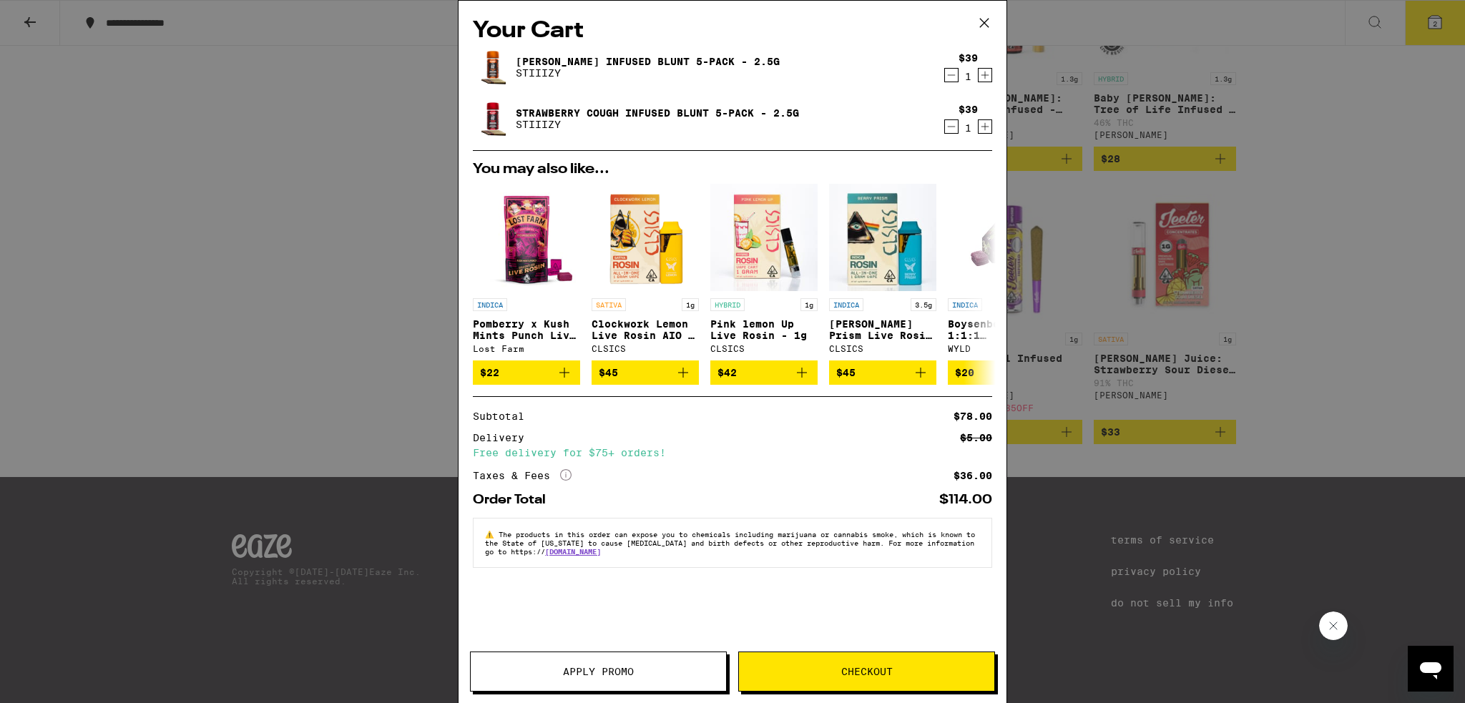
click at [881, 673] on span "Checkout" at bounding box center [867, 672] width 52 height 10
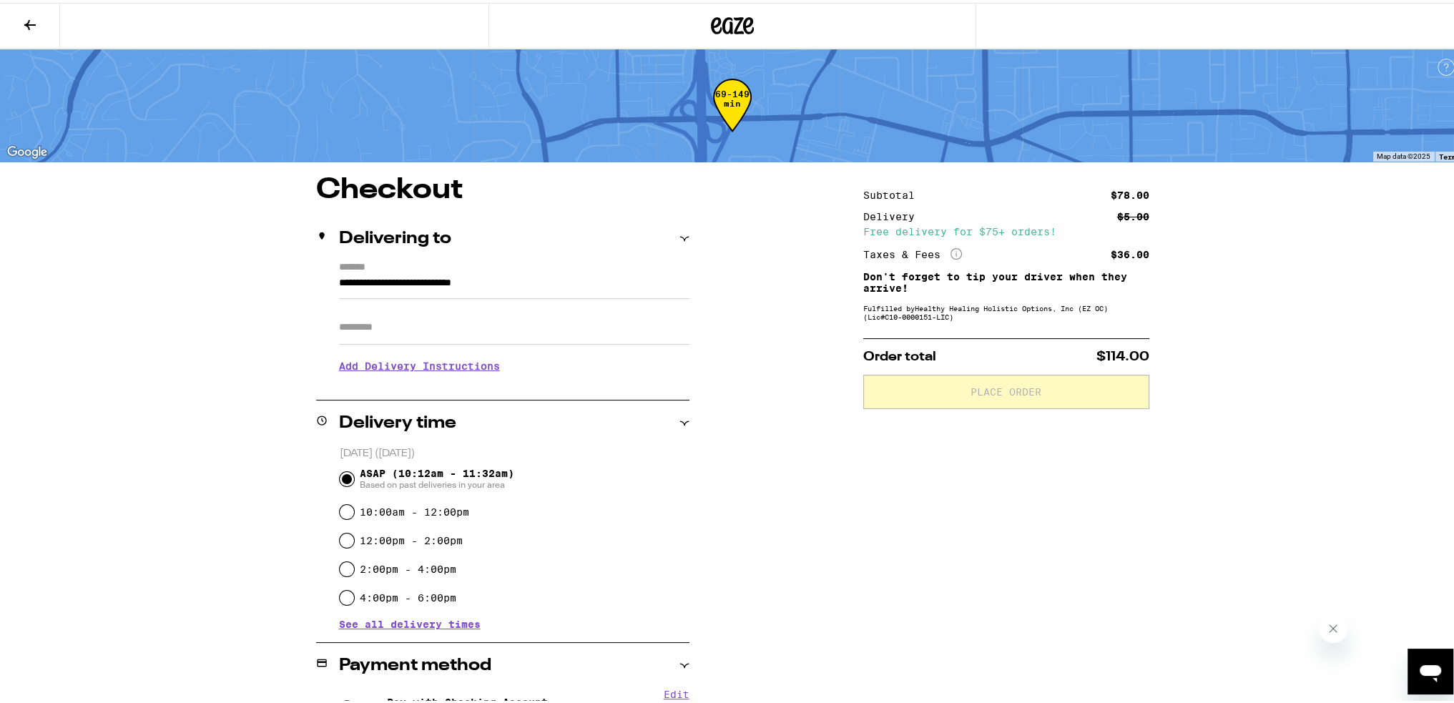
click at [372, 333] on input "Apt/Suite" at bounding box center [514, 325] width 350 height 34
type input "***"
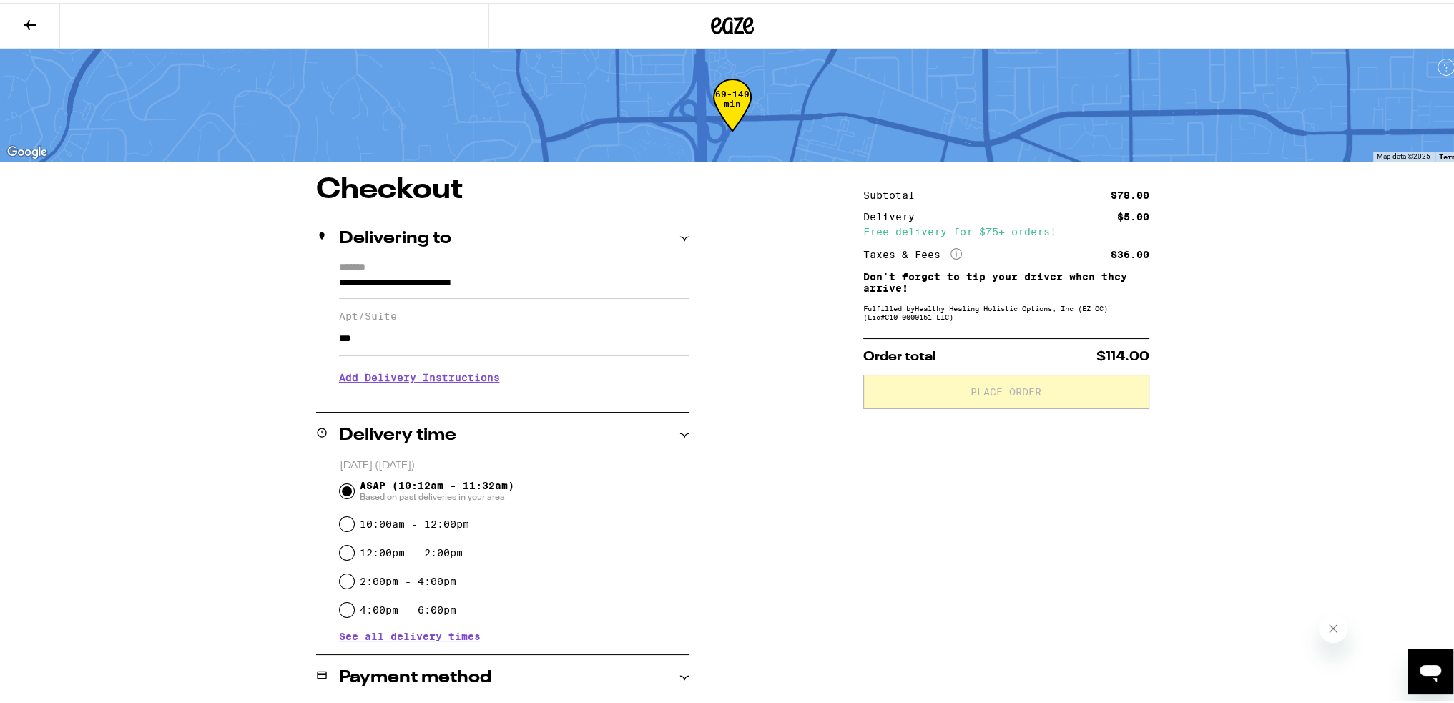
scroll to position [265, 0]
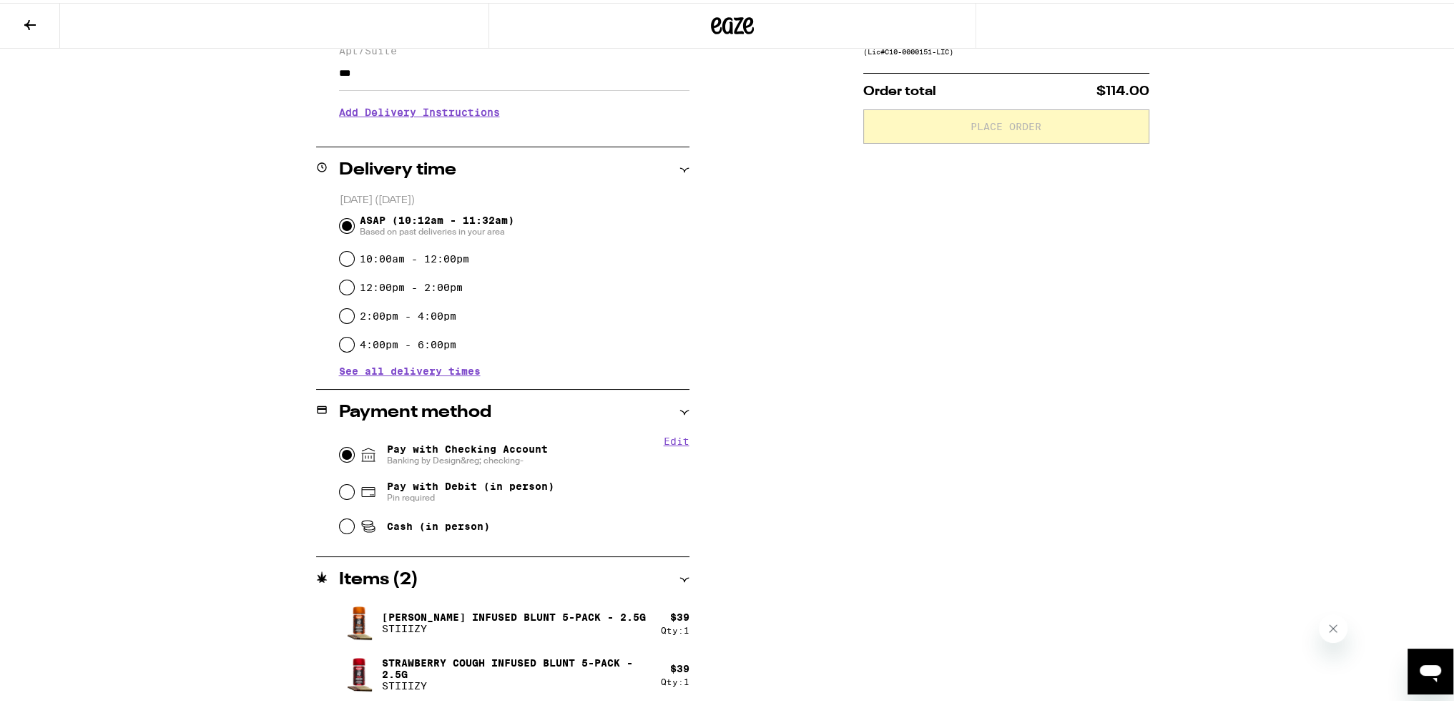
click at [340, 448] on input "Pay with Checking Account Banking by Design&reg; checking-" at bounding box center [347, 452] width 14 height 14
radio input "true"
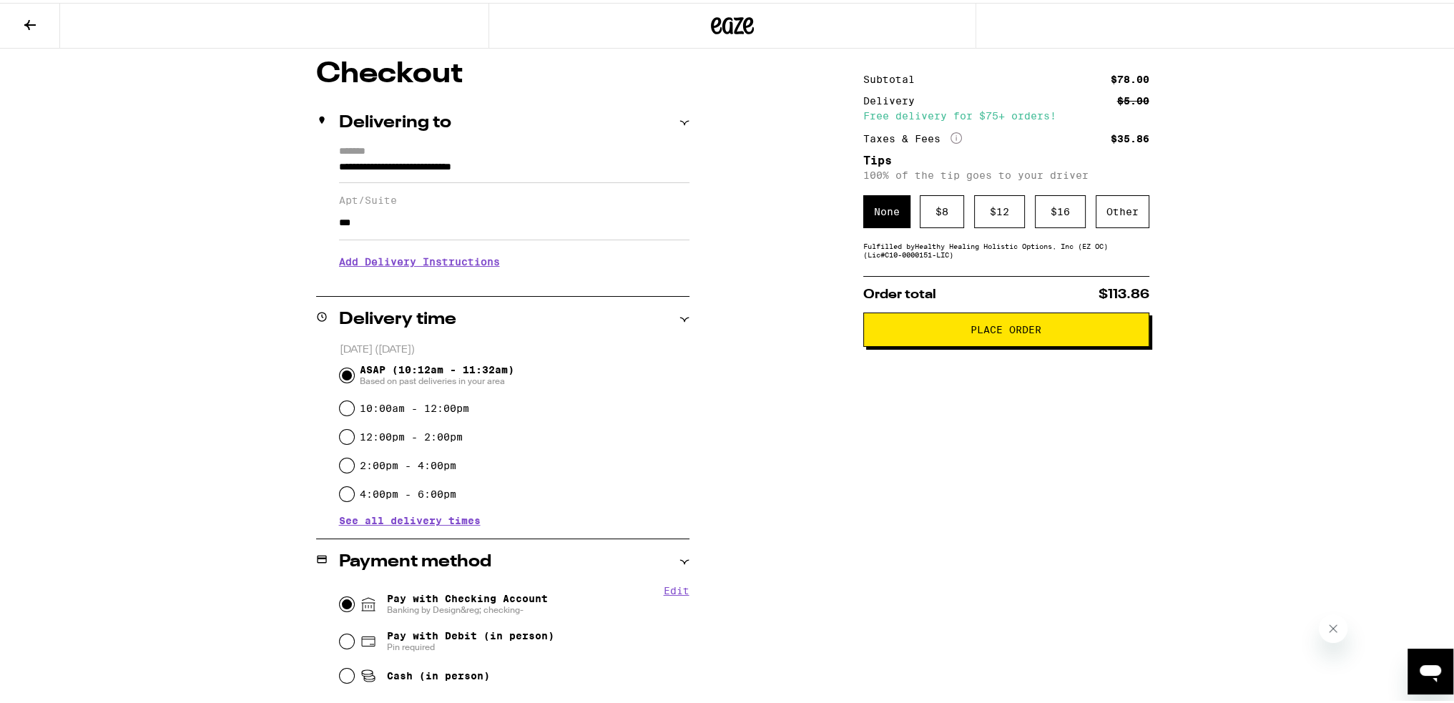
scroll to position [0, 0]
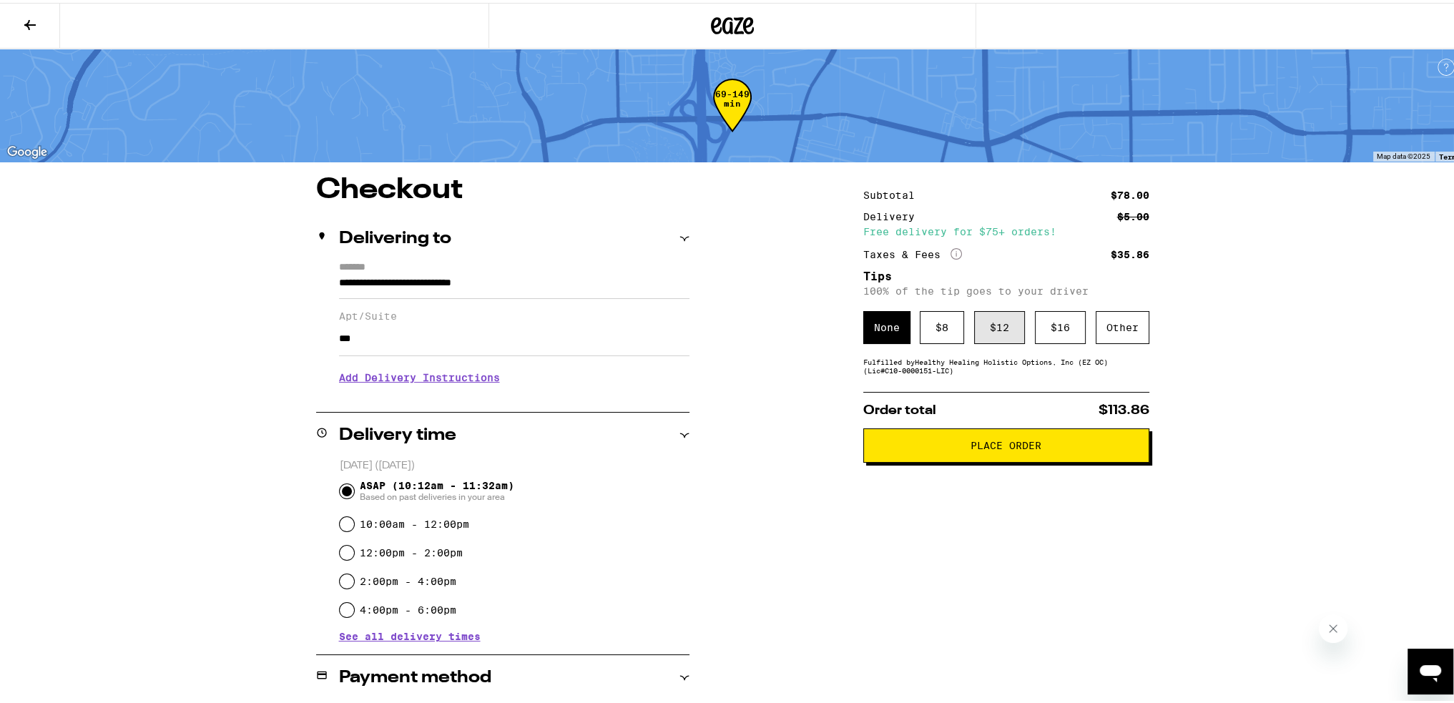
click at [993, 320] on div "$ 12" at bounding box center [999, 324] width 51 height 33
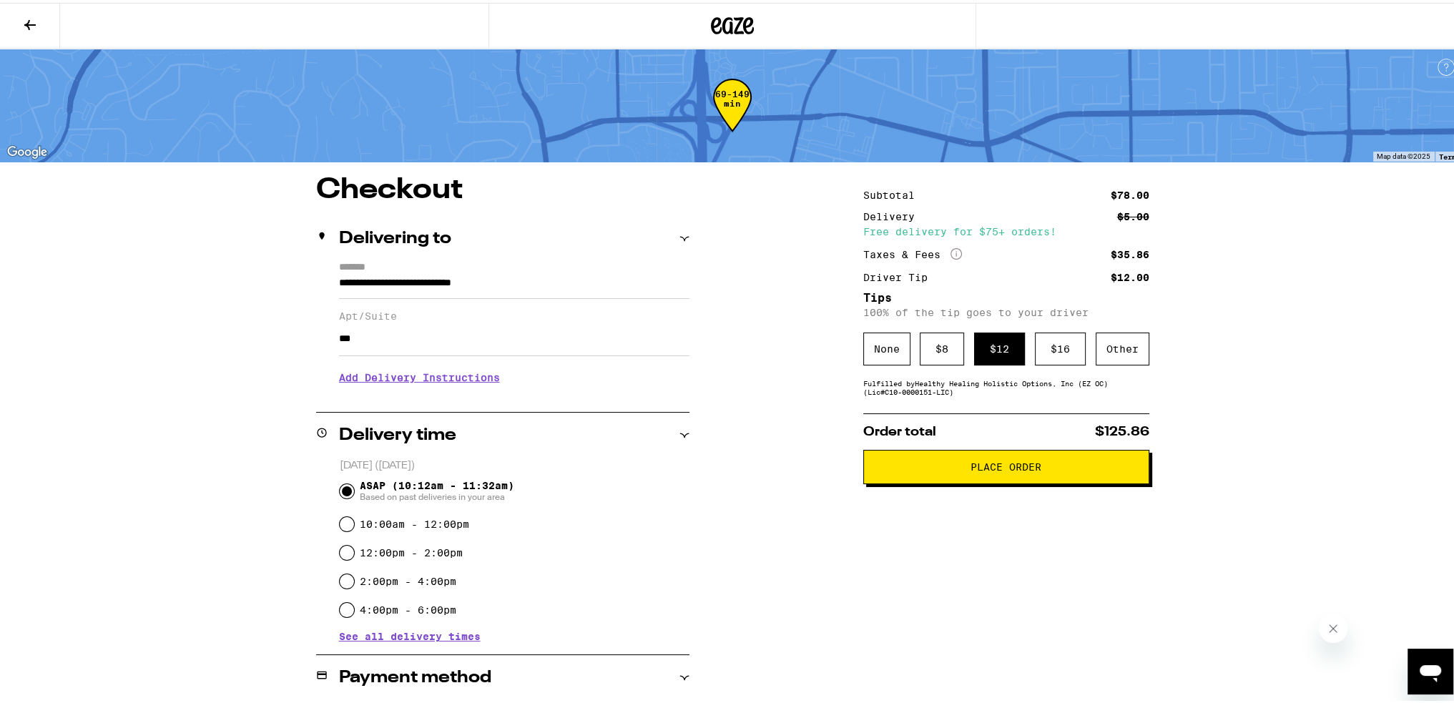
click at [1031, 469] on span "Place Order" at bounding box center [1006, 464] width 71 height 10
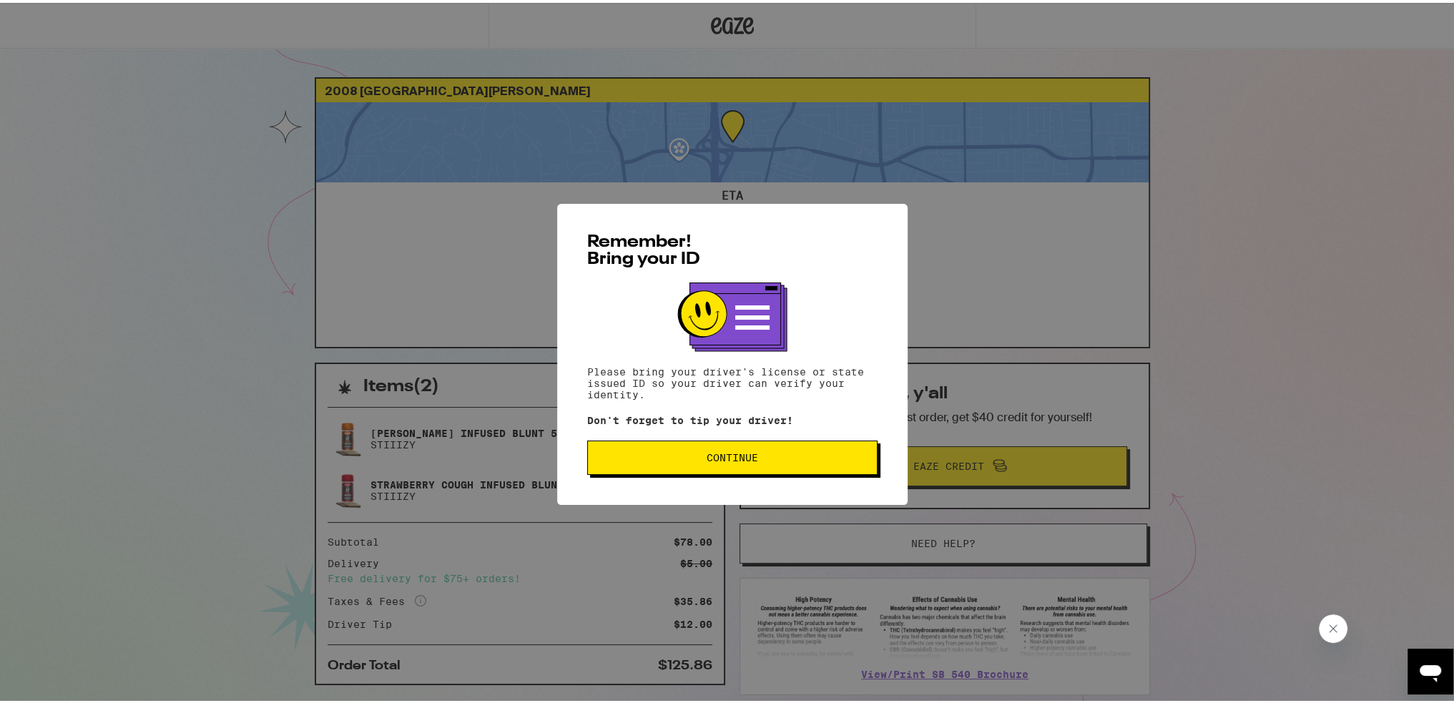
click at [773, 452] on span "Continue" at bounding box center [732, 455] width 266 height 10
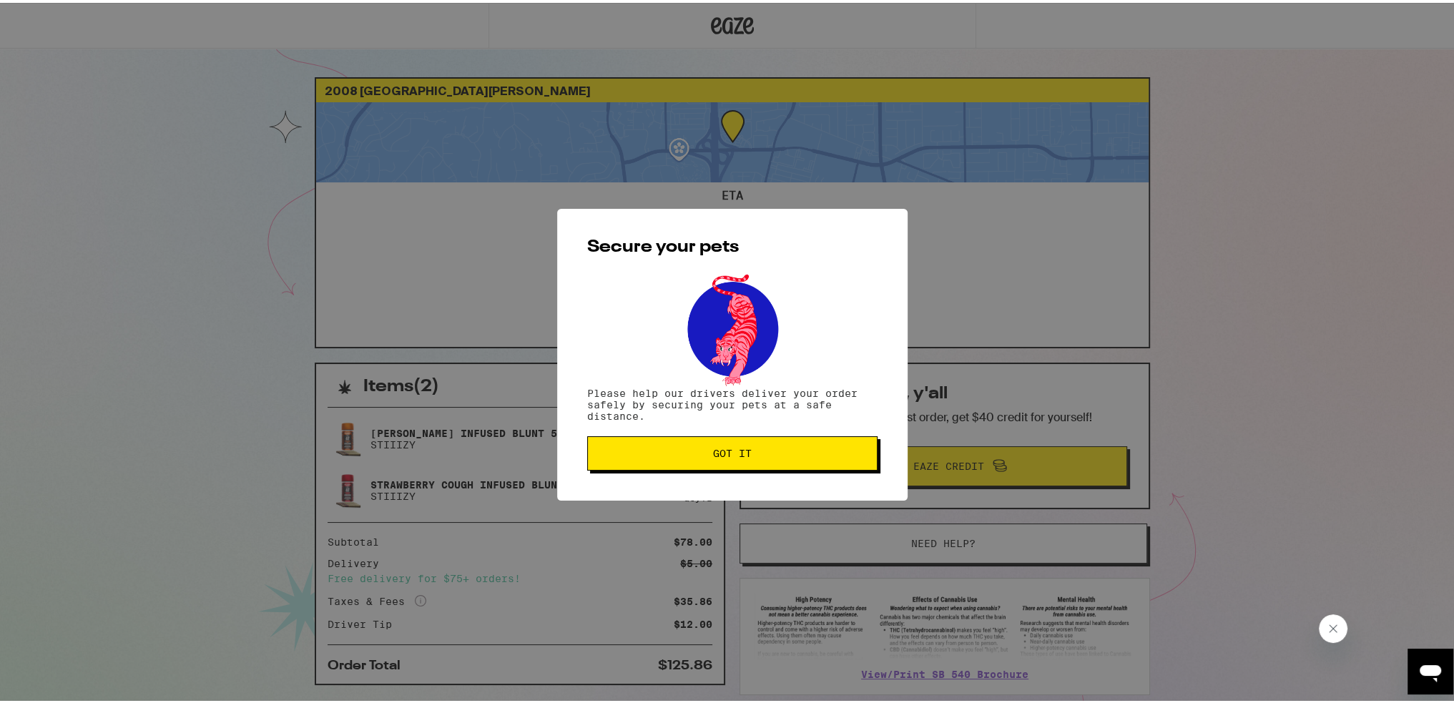
click at [773, 452] on span "Got it" at bounding box center [732, 451] width 266 height 10
